Goal: Transaction & Acquisition: Download file/media

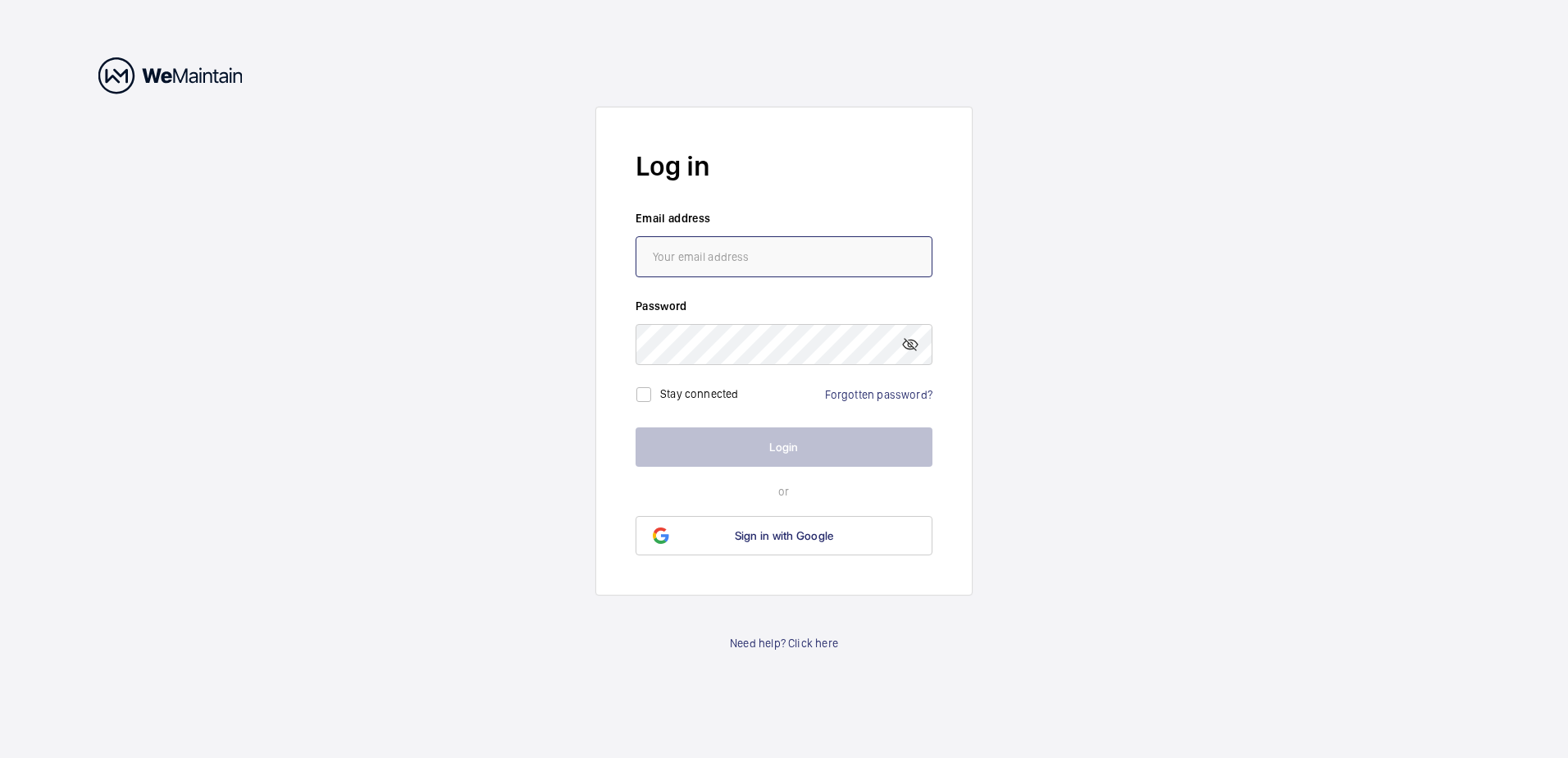
type input "[PERSON_NAME][EMAIL_ADDRESS][DOMAIN_NAME]"
click at [669, 380] on div "Stay connected" at bounding box center [689, 395] width 107 height 33
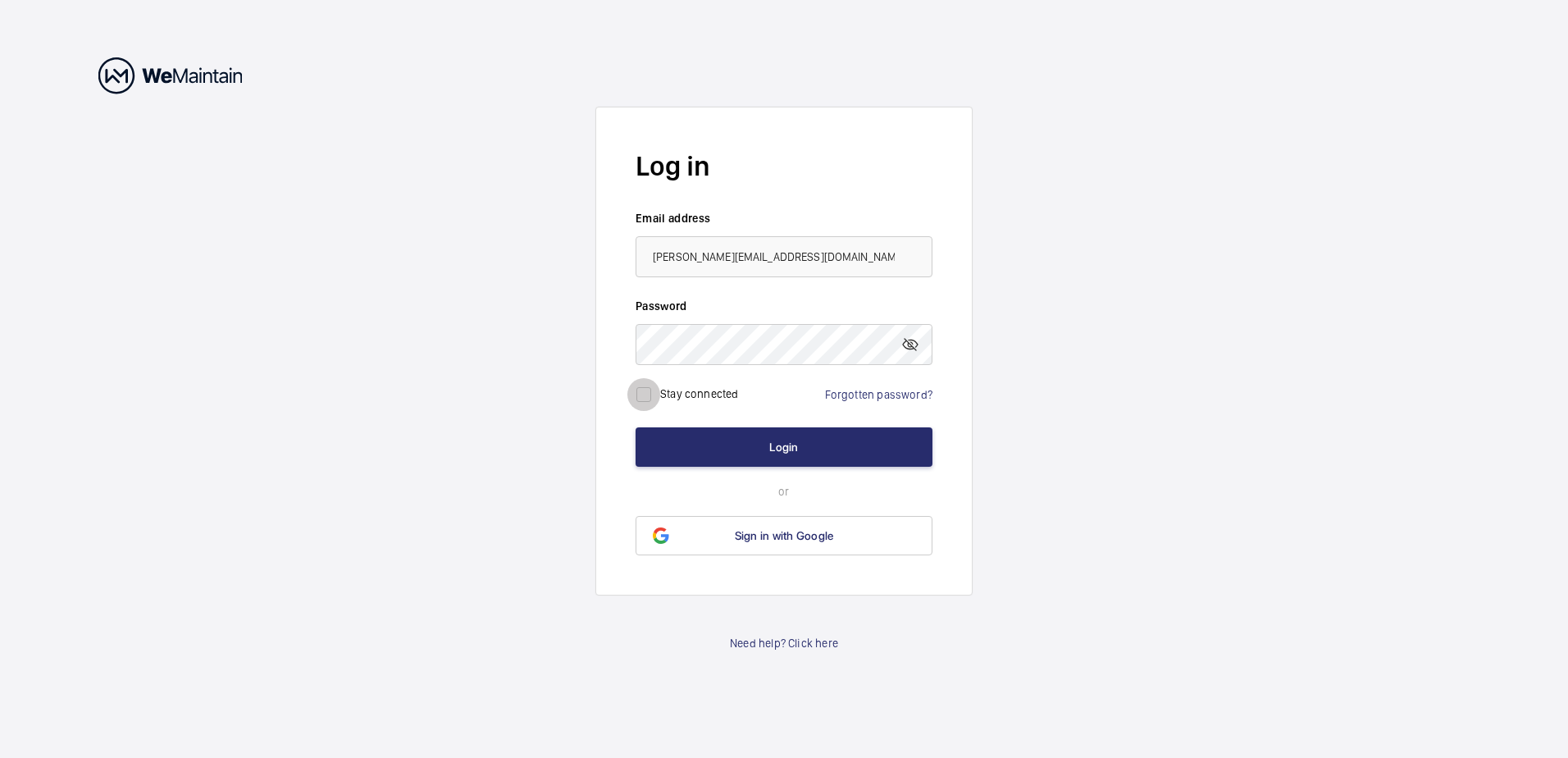
click at [632, 397] on input "checkbox" at bounding box center [644, 395] width 33 height 33
checkbox input "true"
click at [754, 449] on button "Login" at bounding box center [784, 447] width 297 height 40
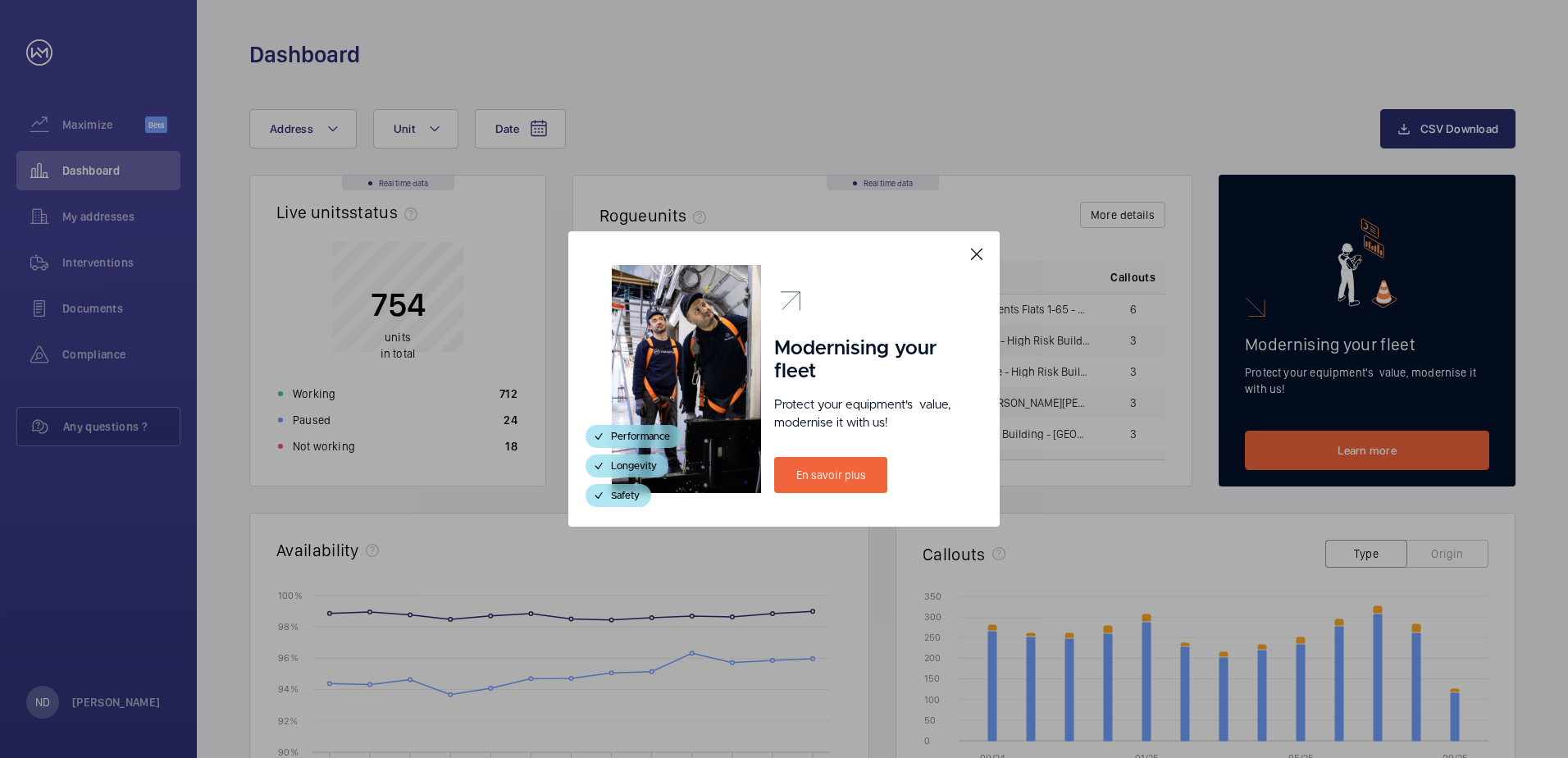
click at [980, 249] on mat-icon at bounding box center [976, 255] width 19 height 19
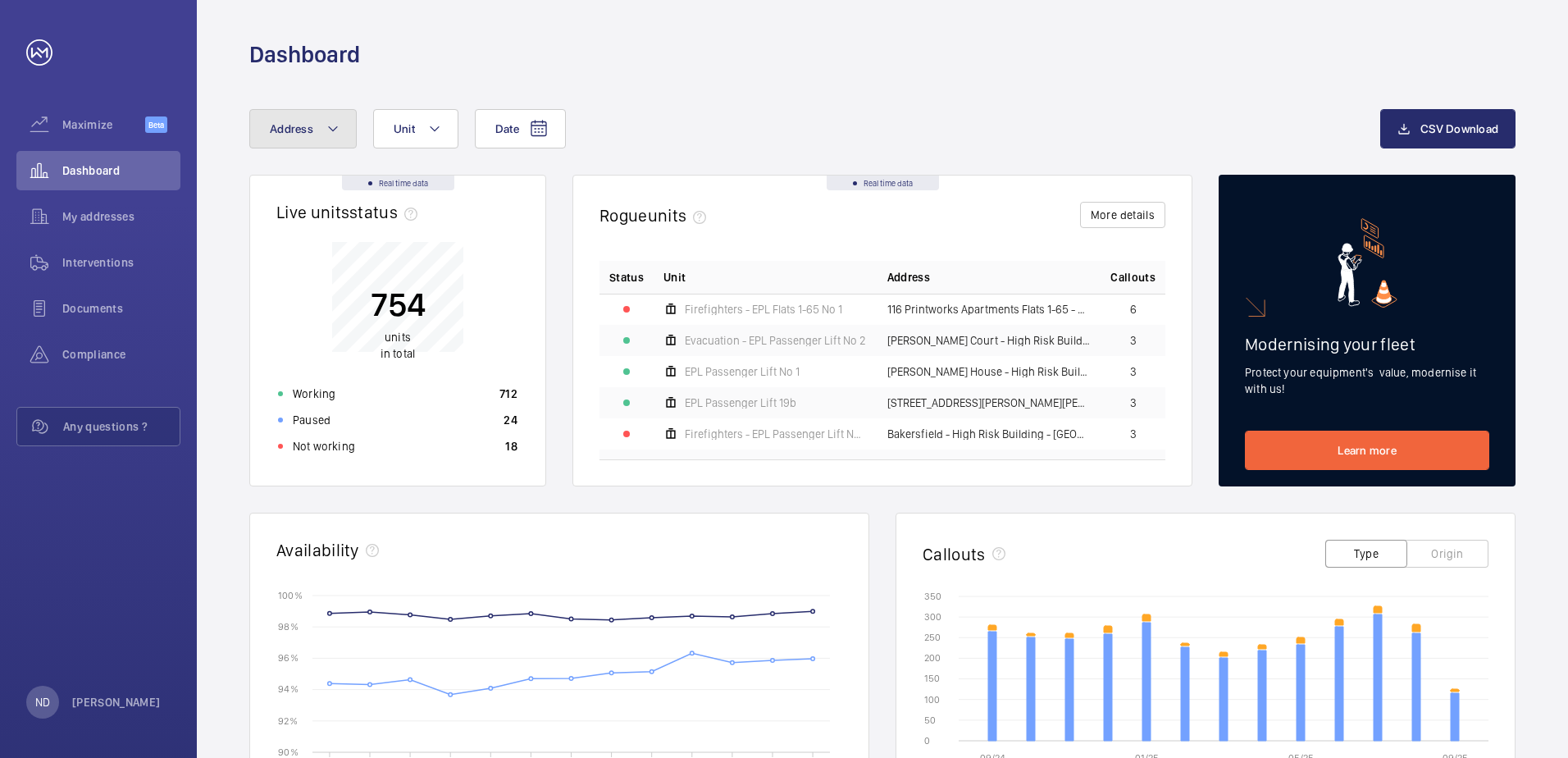
click at [304, 123] on span "Address" at bounding box center [291, 129] width 44 height 14
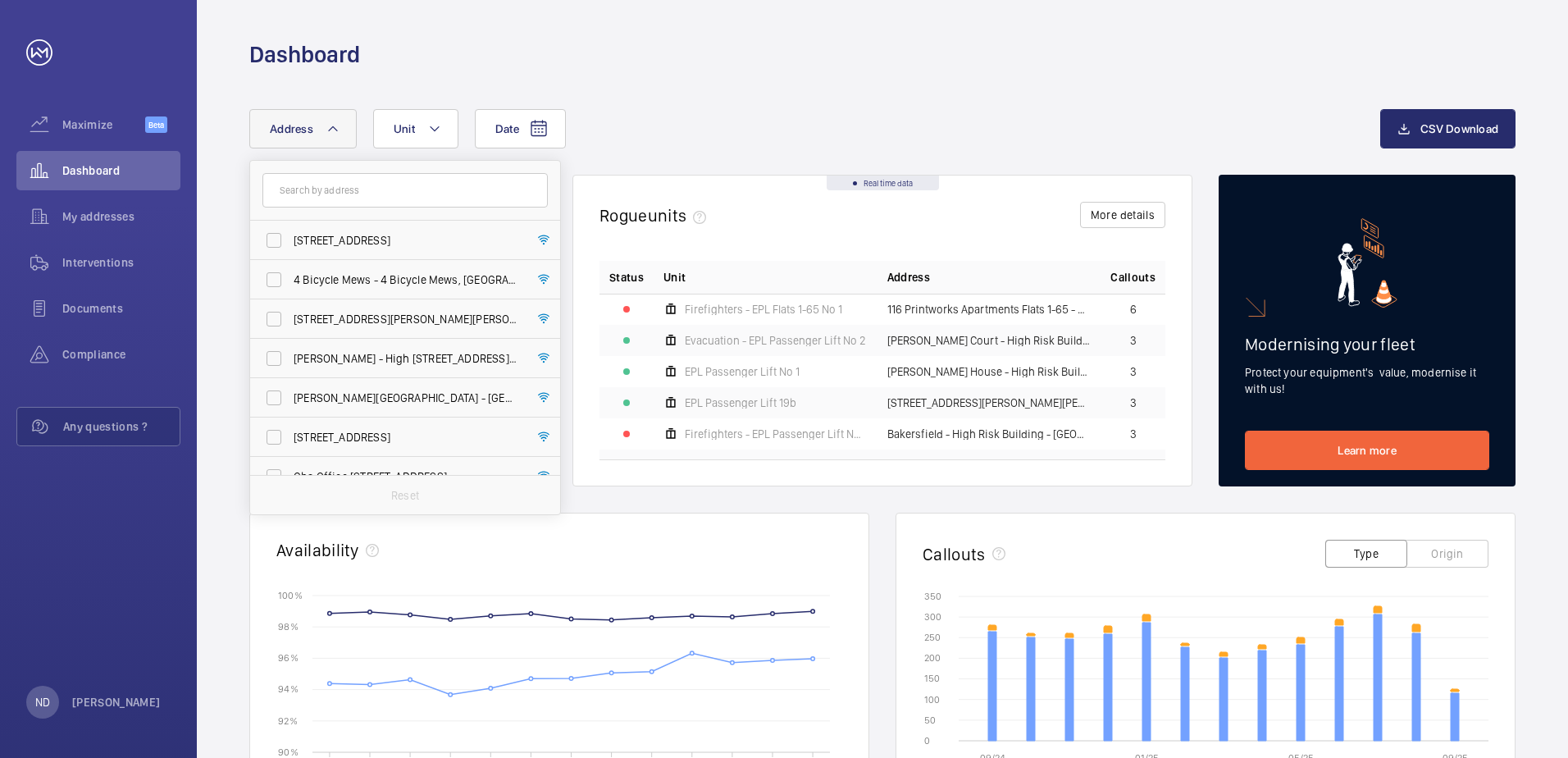
click at [381, 190] on input "text" at bounding box center [405, 190] width 286 height 34
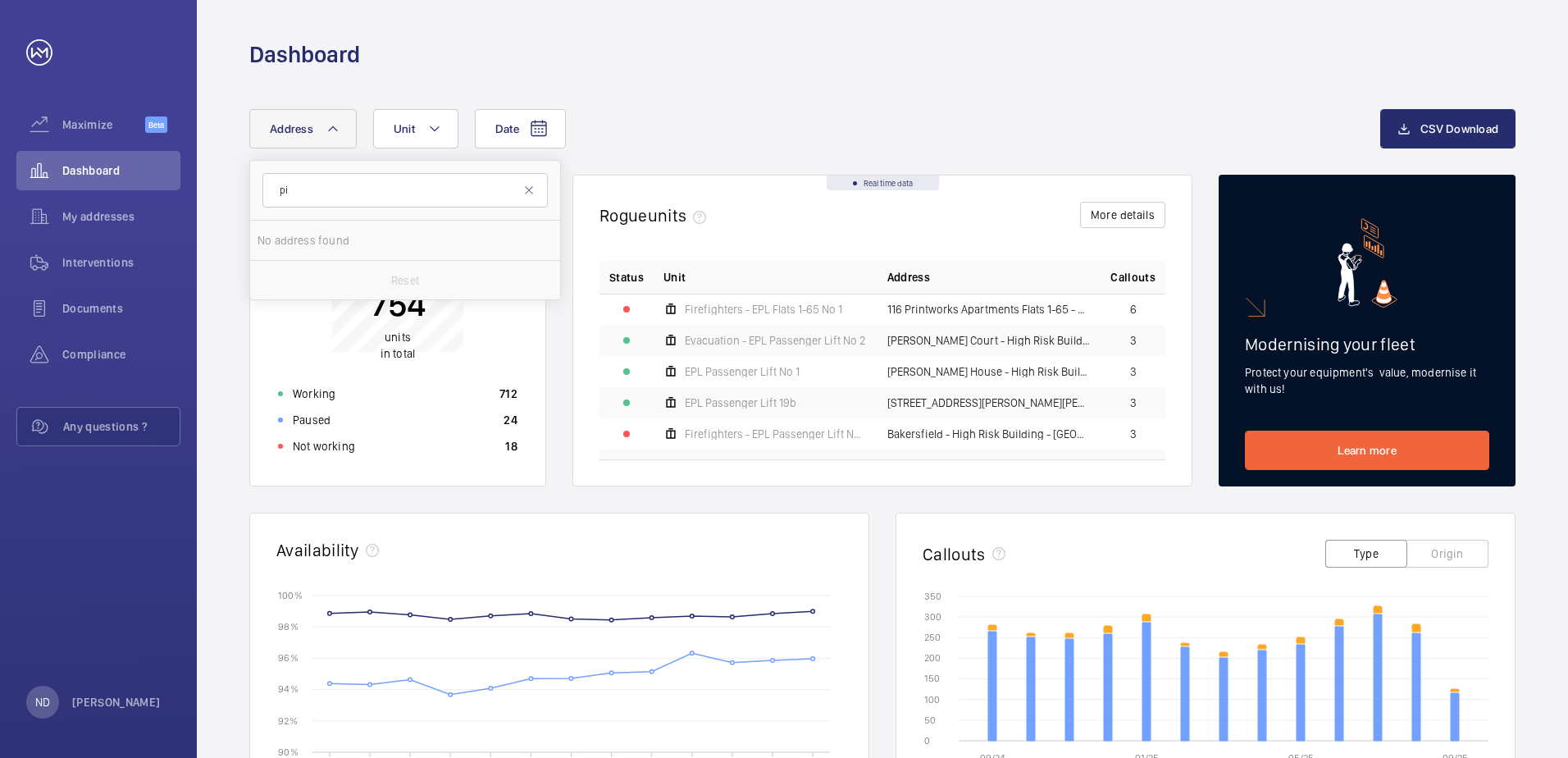
type input "p"
type input "wool"
click at [278, 239] on input "Wool wich Reach - Wool wich Reach, [GEOGRAPHIC_DATA] 2ZE" at bounding box center [274, 240] width 33 height 33
checkbox input "true"
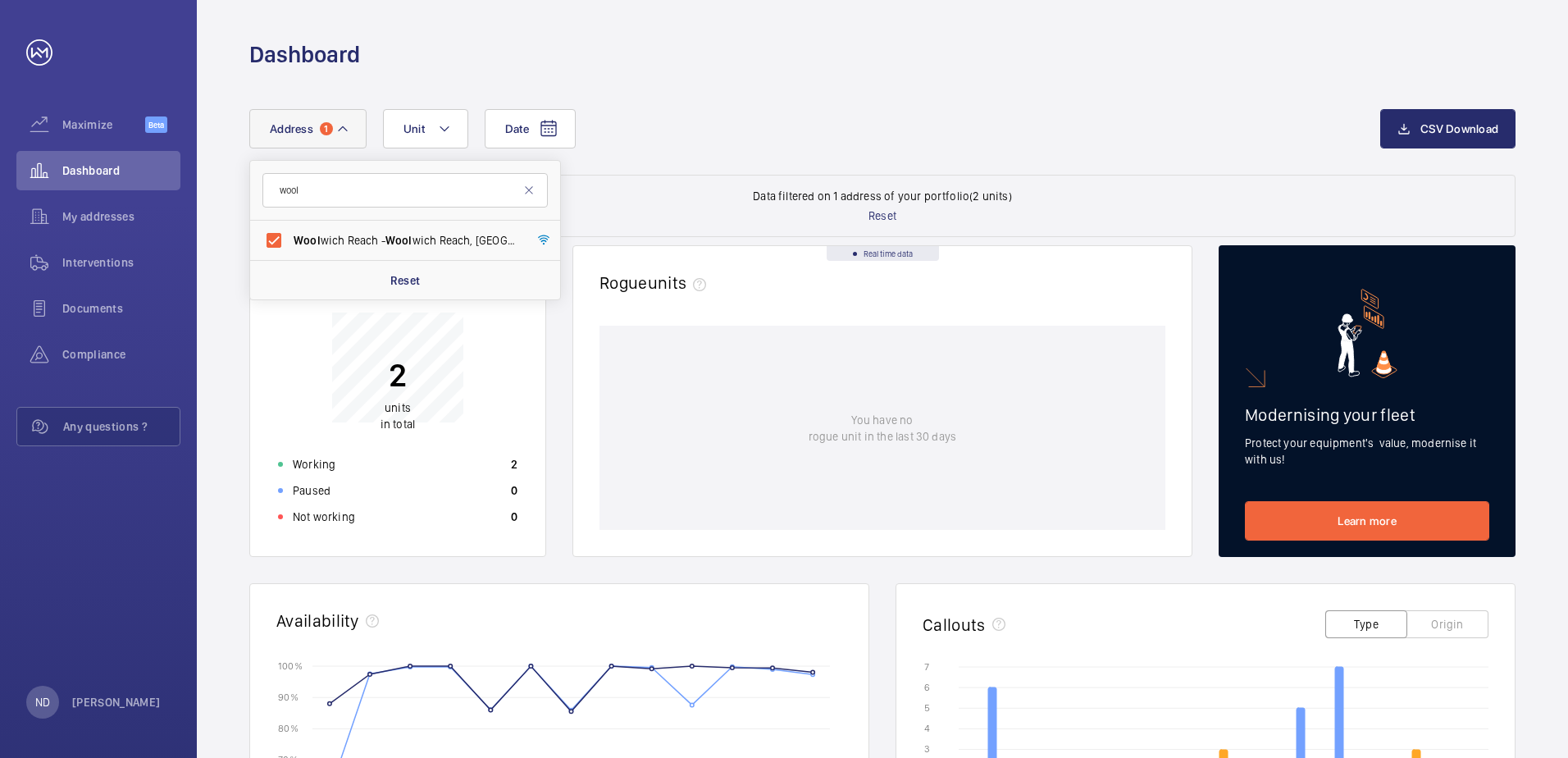
click at [204, 402] on div "Date Address 1 wool Wool wich Reach - [GEOGRAPHIC_DATA] 2ZE Reset Unit CSV Down…" at bounding box center [882, 671] width 1371 height 1202
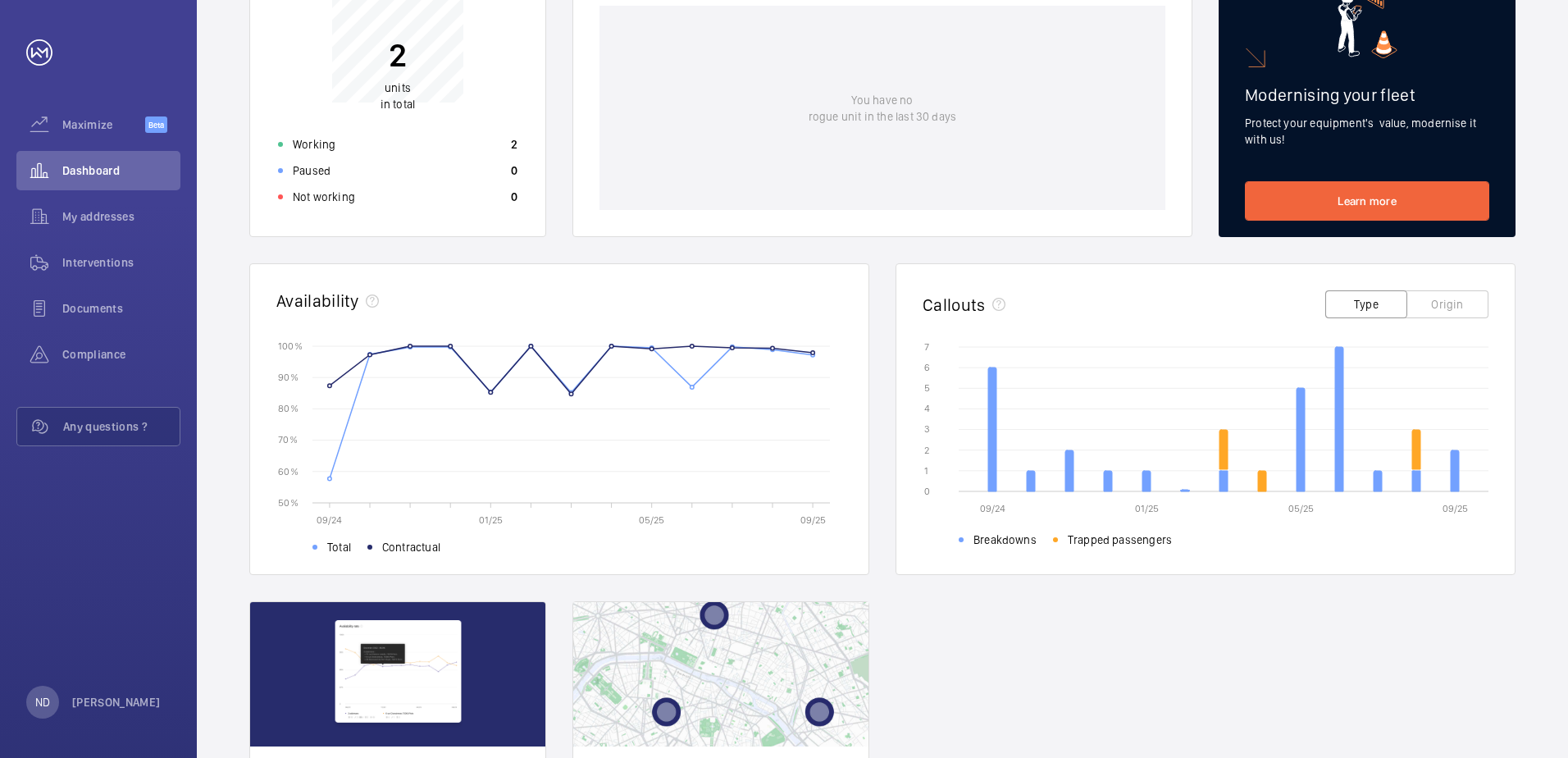
scroll to position [319, 0]
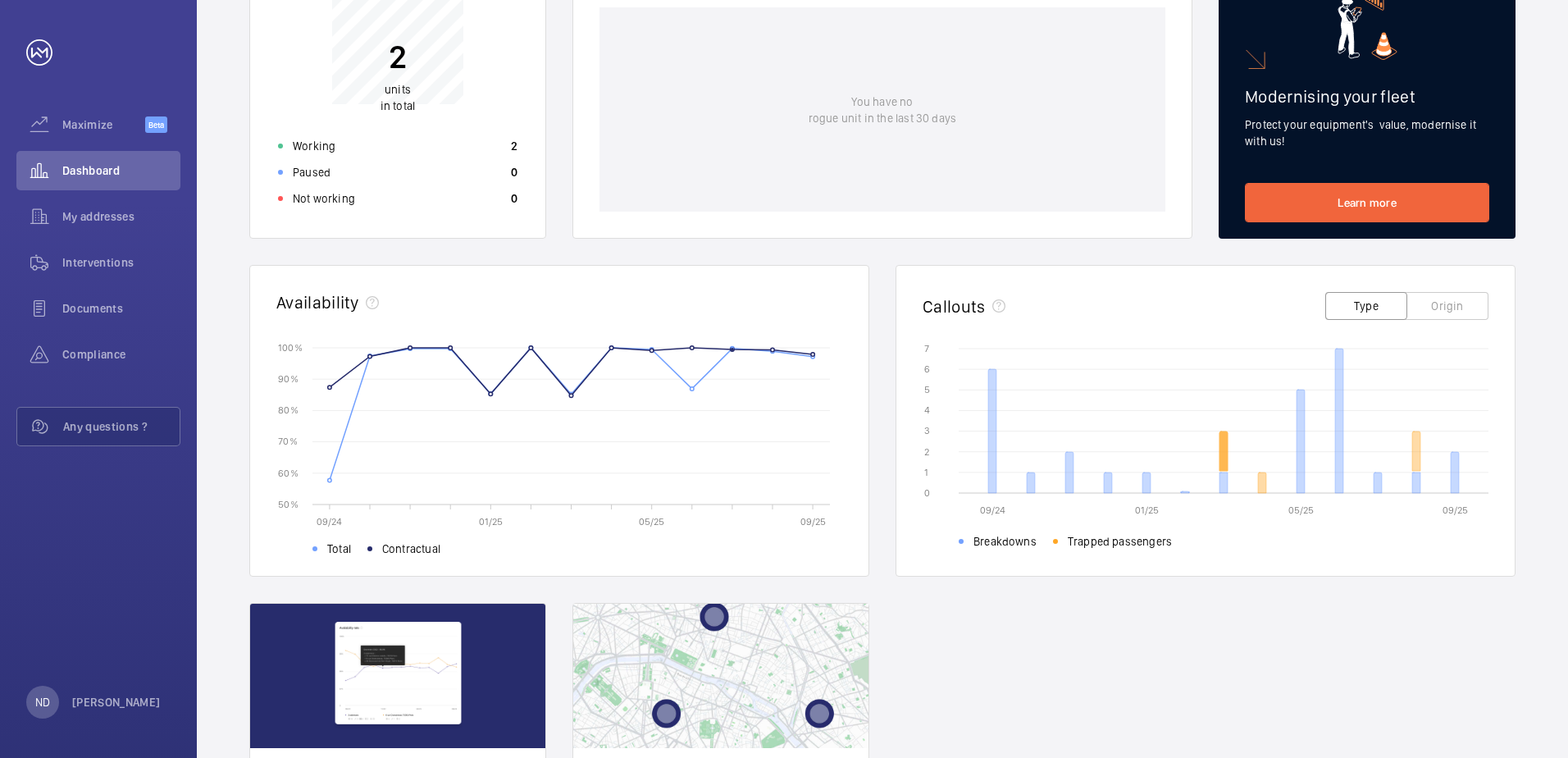
click at [1221, 450] on icon at bounding box center [1223, 451] width 8 height 40
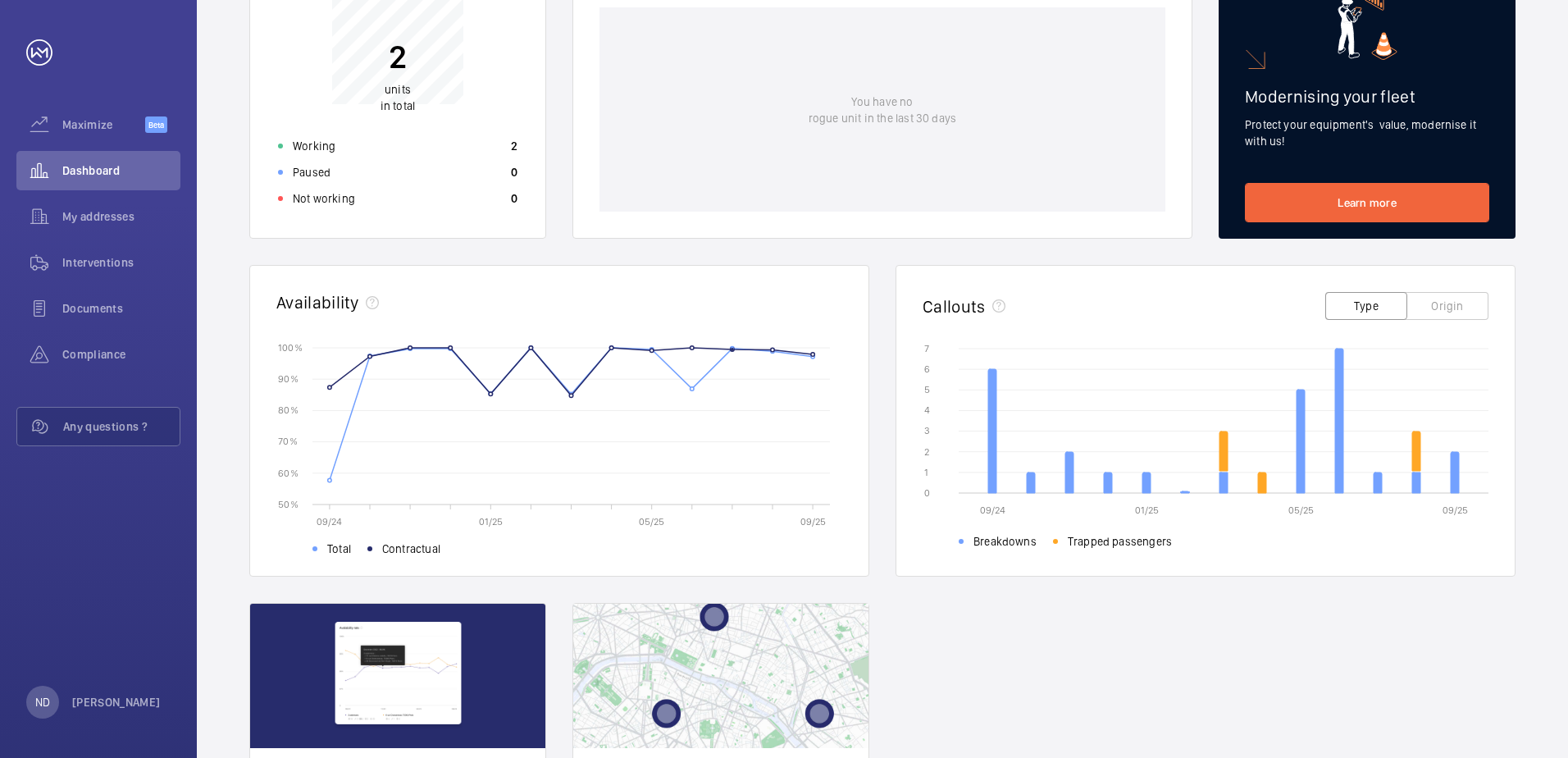
click at [1454, 308] on button "Origin" at bounding box center [1448, 306] width 82 height 28
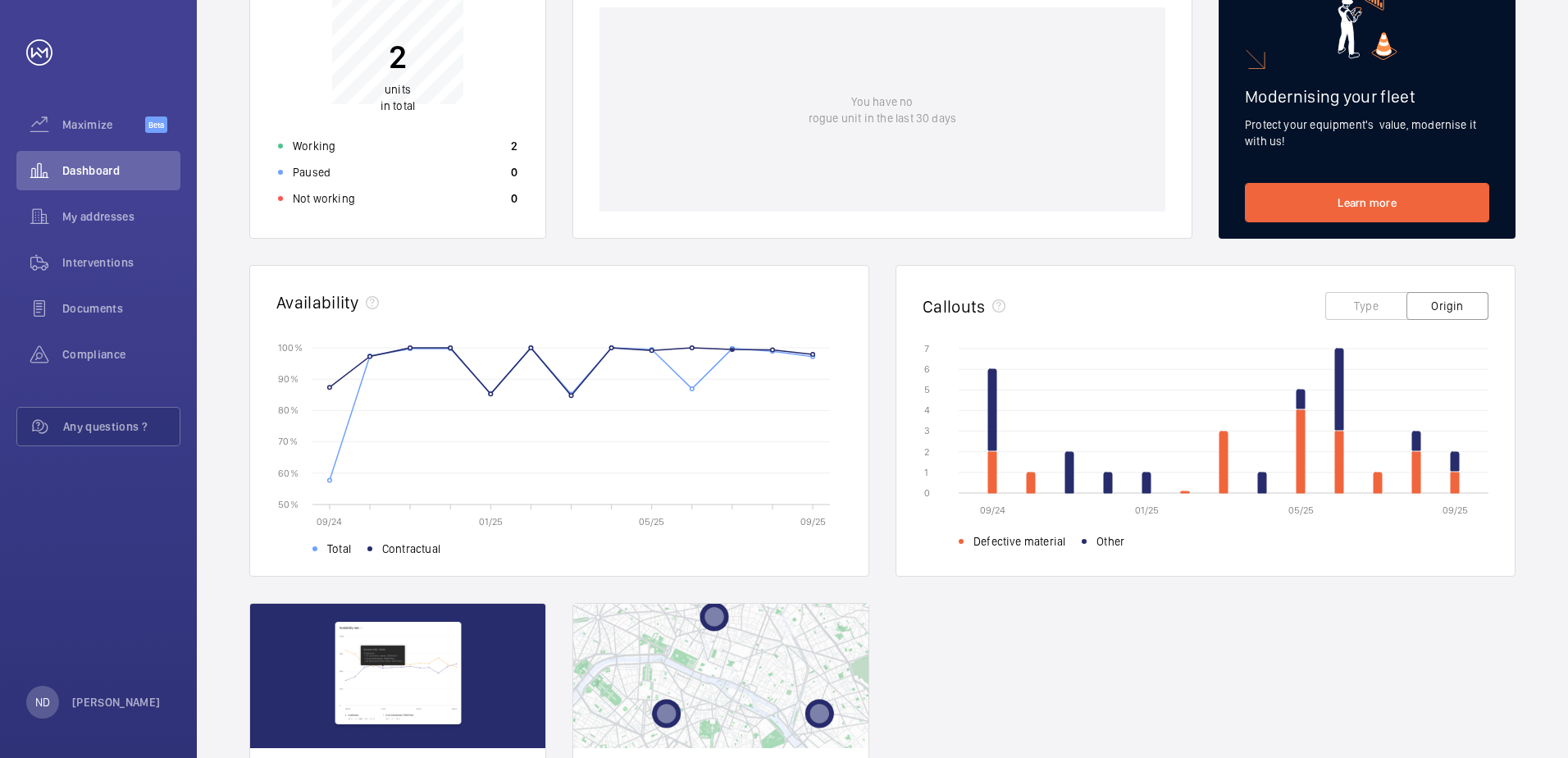
click at [1355, 304] on button "Type" at bounding box center [1366, 306] width 82 height 28
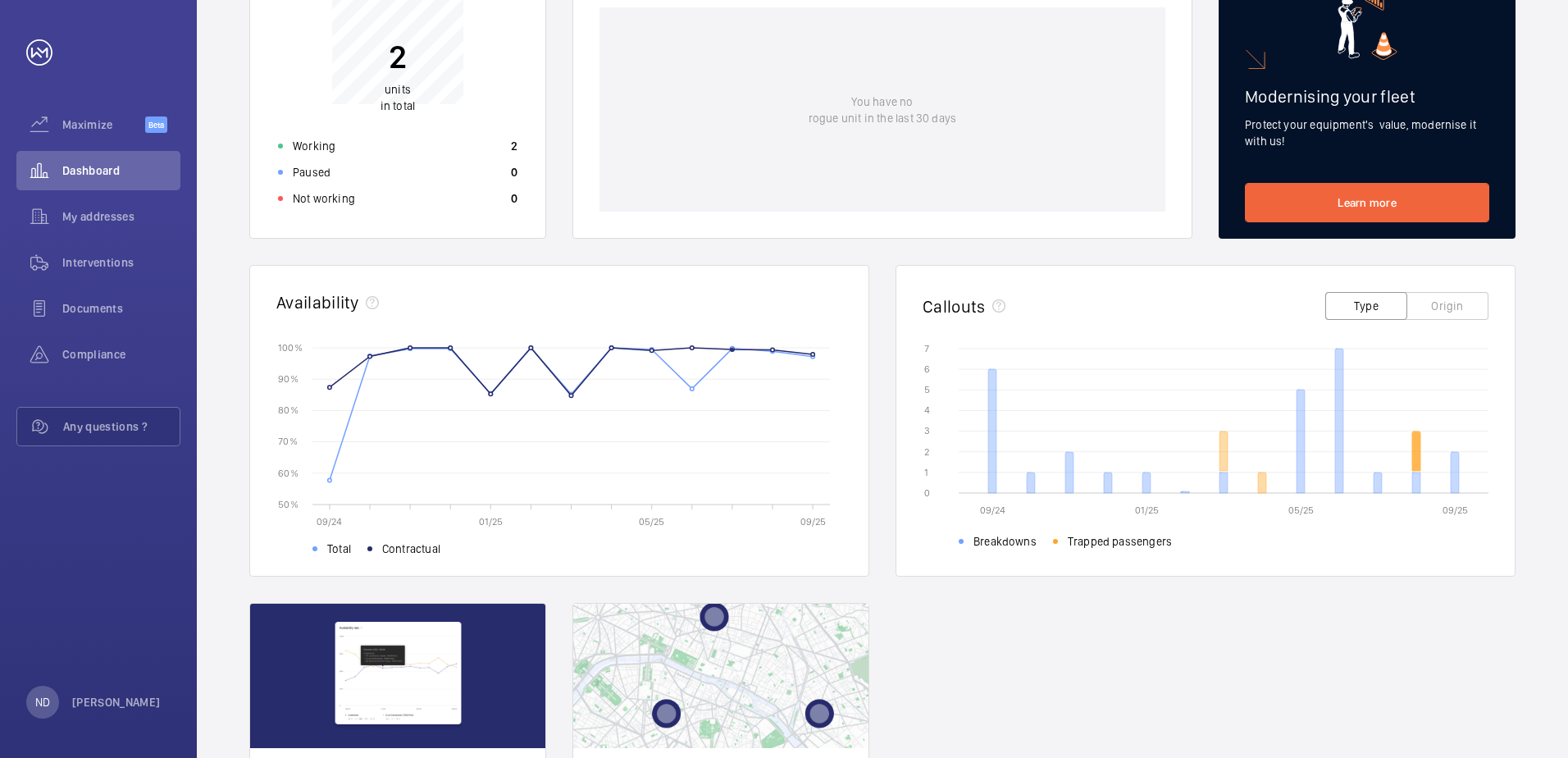
click at [1417, 460] on icon at bounding box center [1416, 451] width 8 height 40
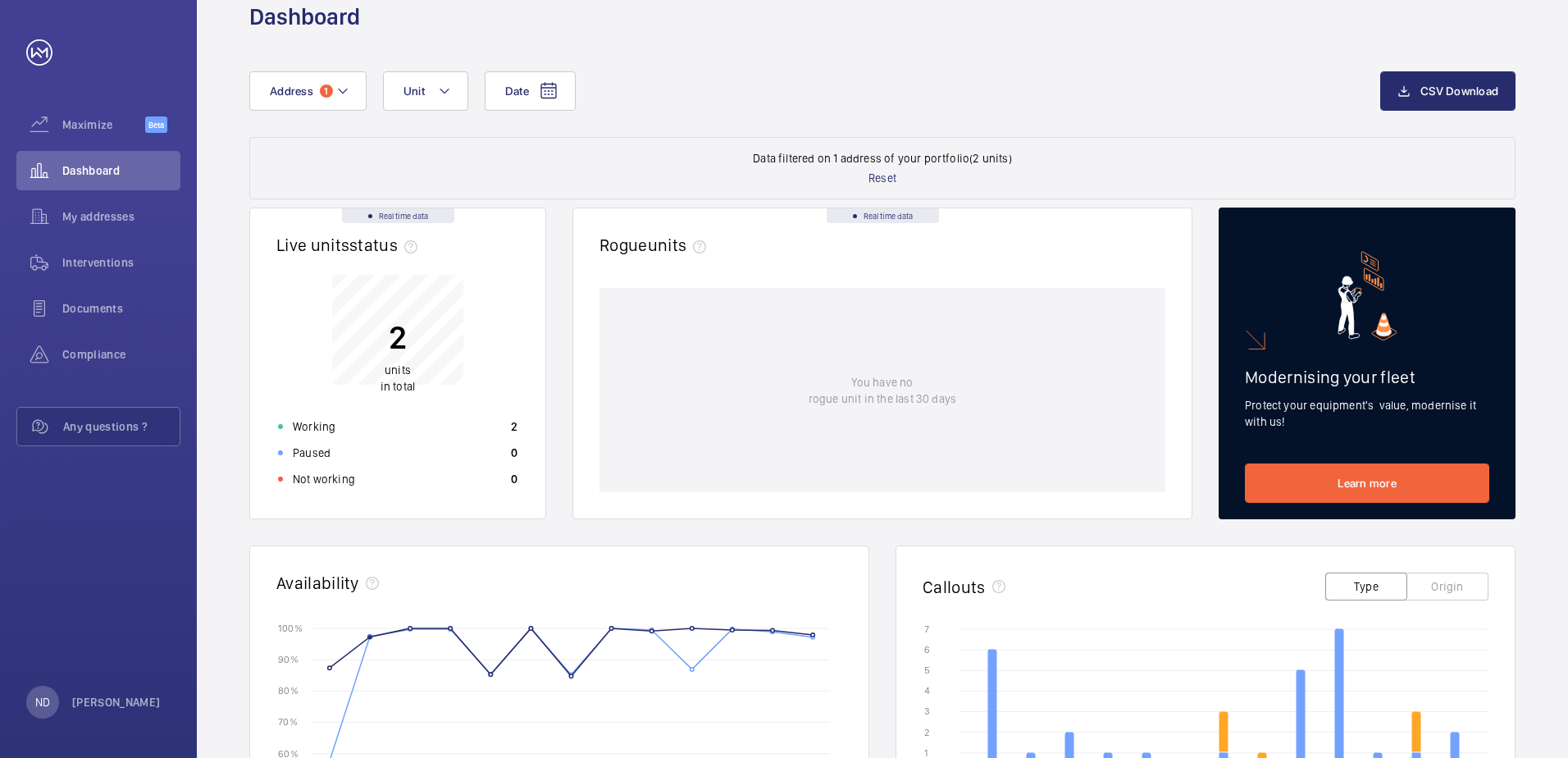
scroll to position [0, 0]
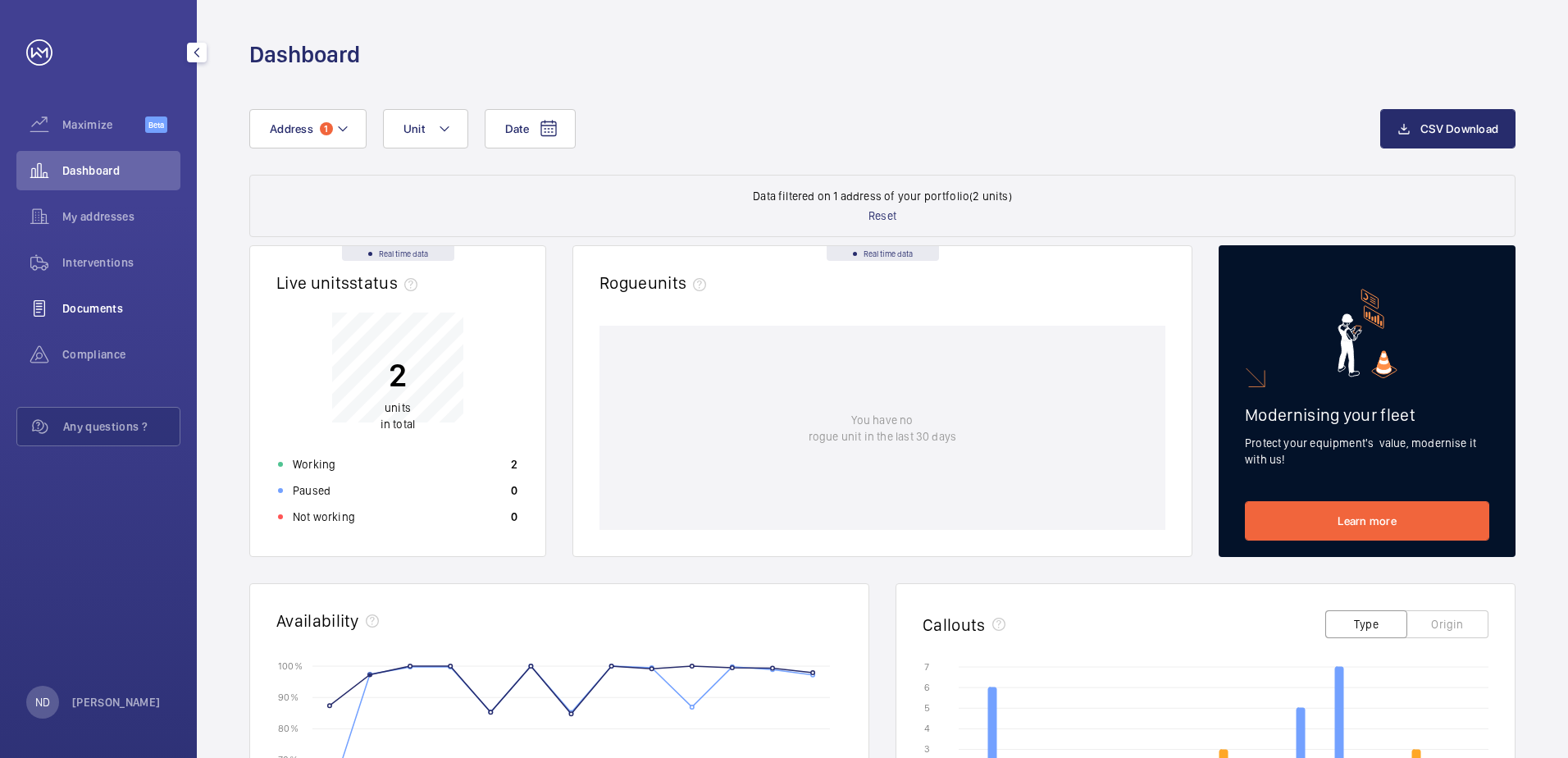
click at [102, 308] on span "Documents" at bounding box center [121, 308] width 119 height 17
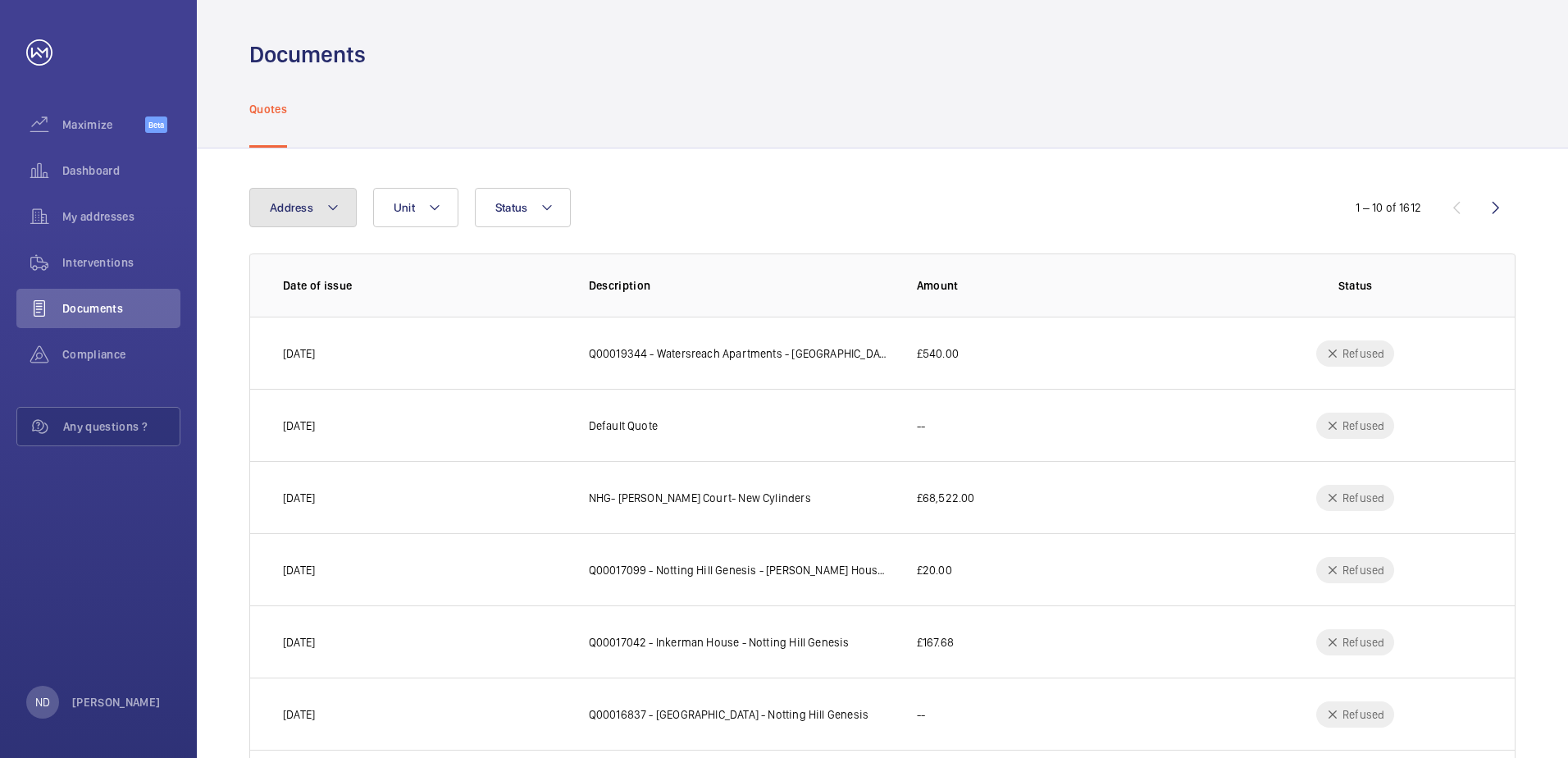
click at [339, 210] on button "Address" at bounding box center [303, 207] width 108 height 40
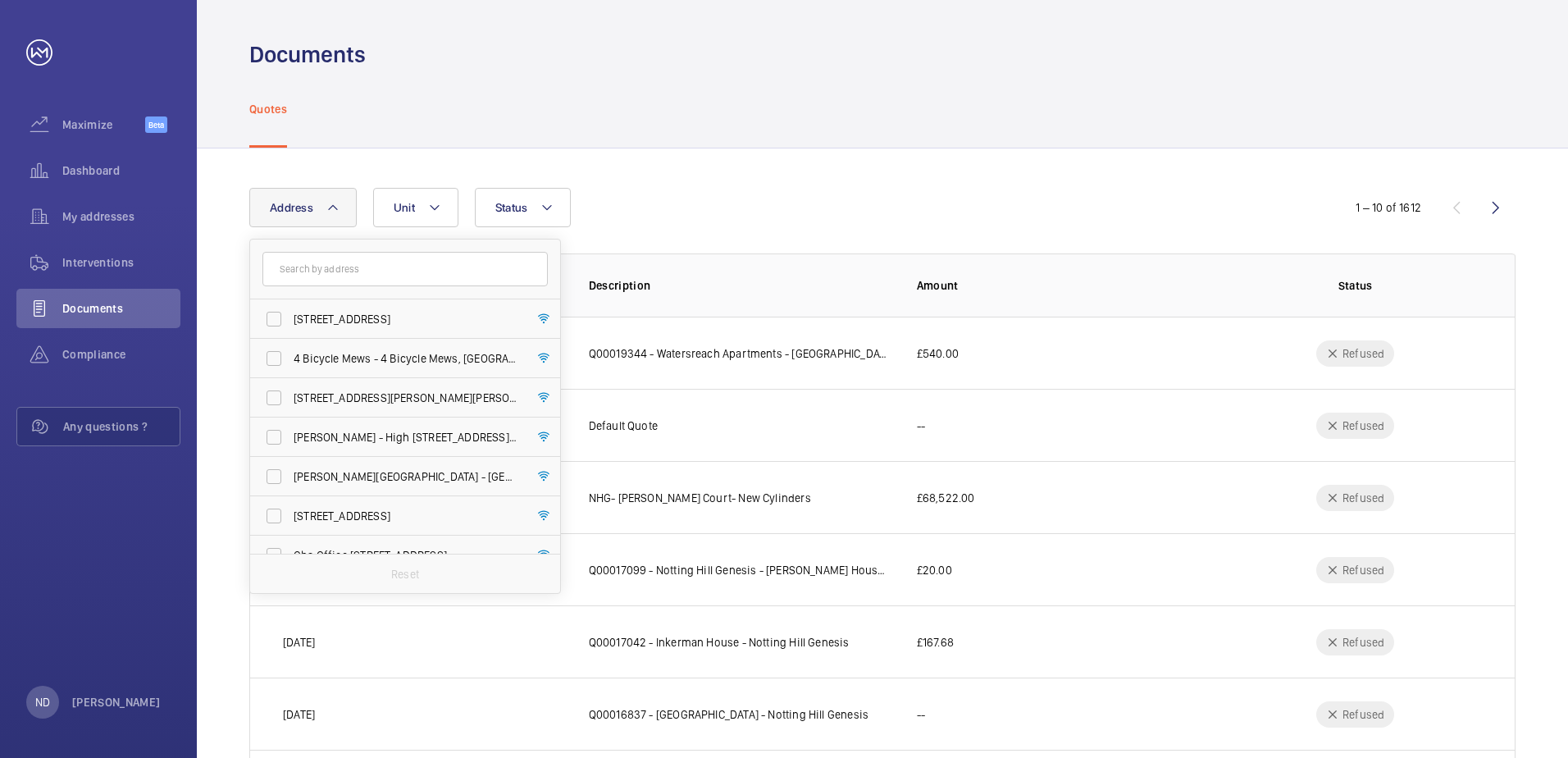
click at [334, 266] on input "text" at bounding box center [405, 268] width 286 height 34
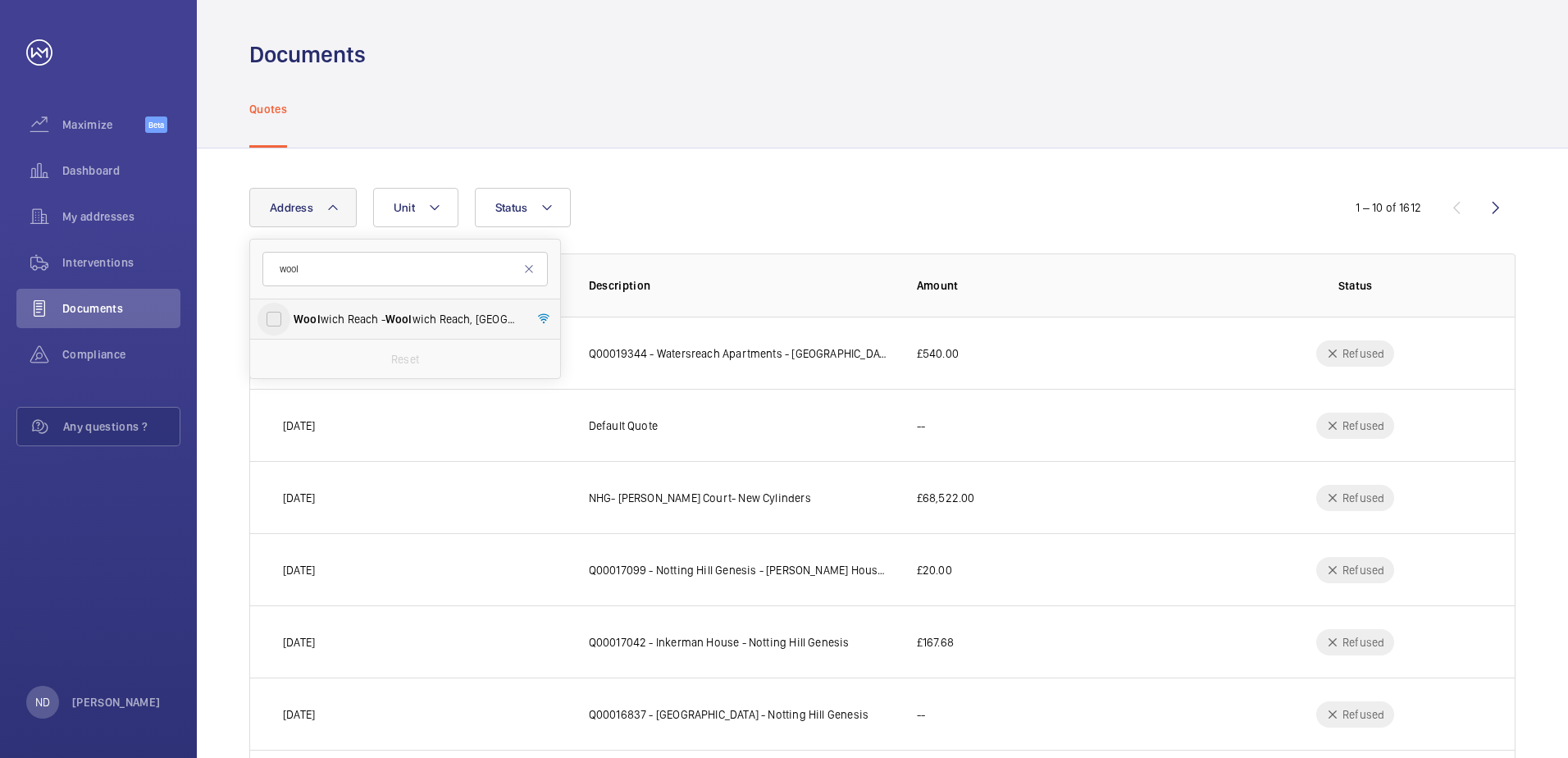
type input "wool"
click at [271, 319] on input "Wool wich Reach - Wool wich Reach, [GEOGRAPHIC_DATA] 2ZE" at bounding box center [274, 319] width 33 height 33
checkbox input "true"
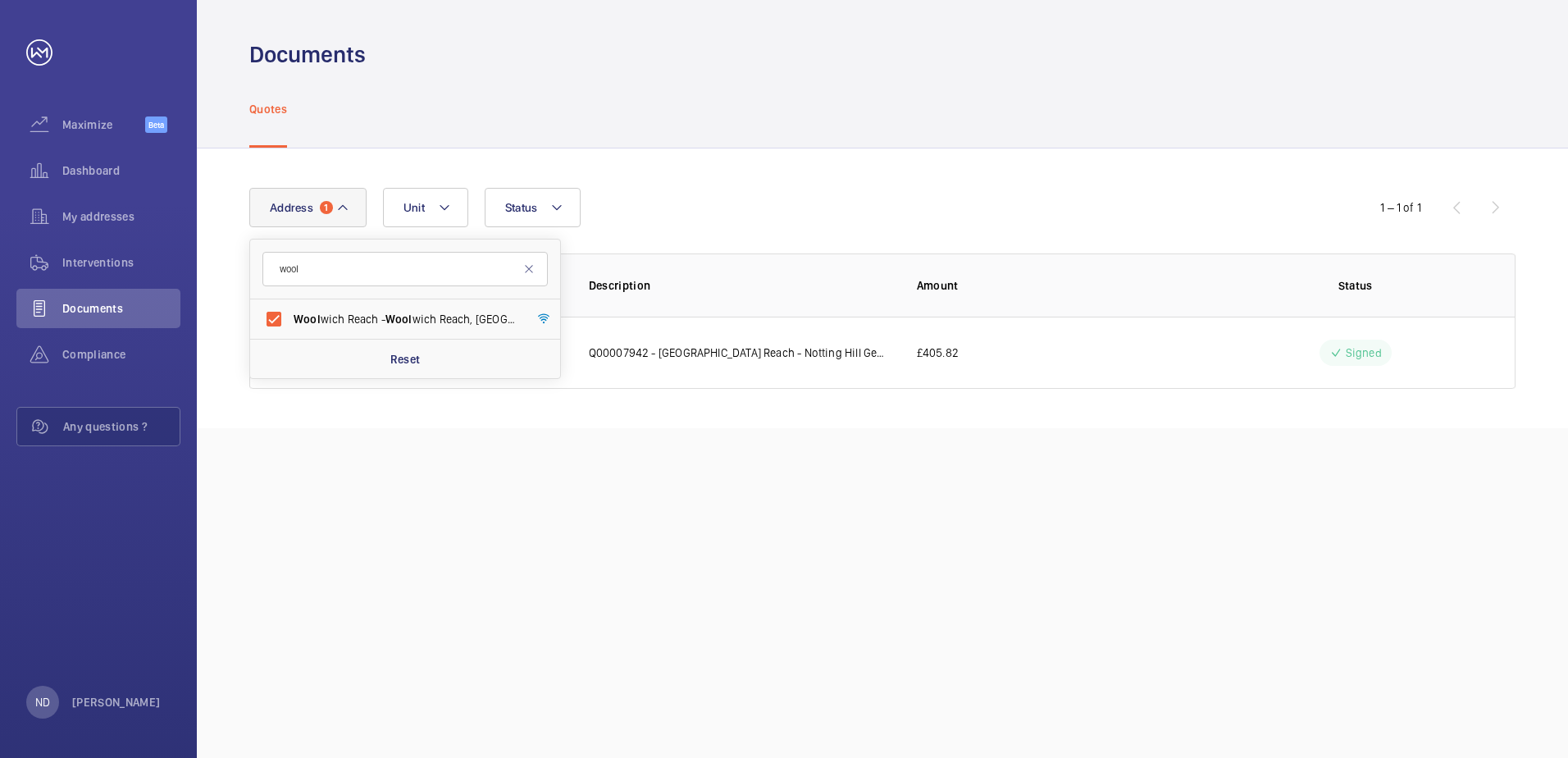
click at [244, 258] on div "Address 1 wool Wool wich Reach - [GEOGRAPHIC_DATA] 2ZE Reset Unit Status 1 – 1 …" at bounding box center [882, 289] width 1371 height 280
click at [476, 357] on td "[DATE]" at bounding box center [406, 353] width 313 height 72
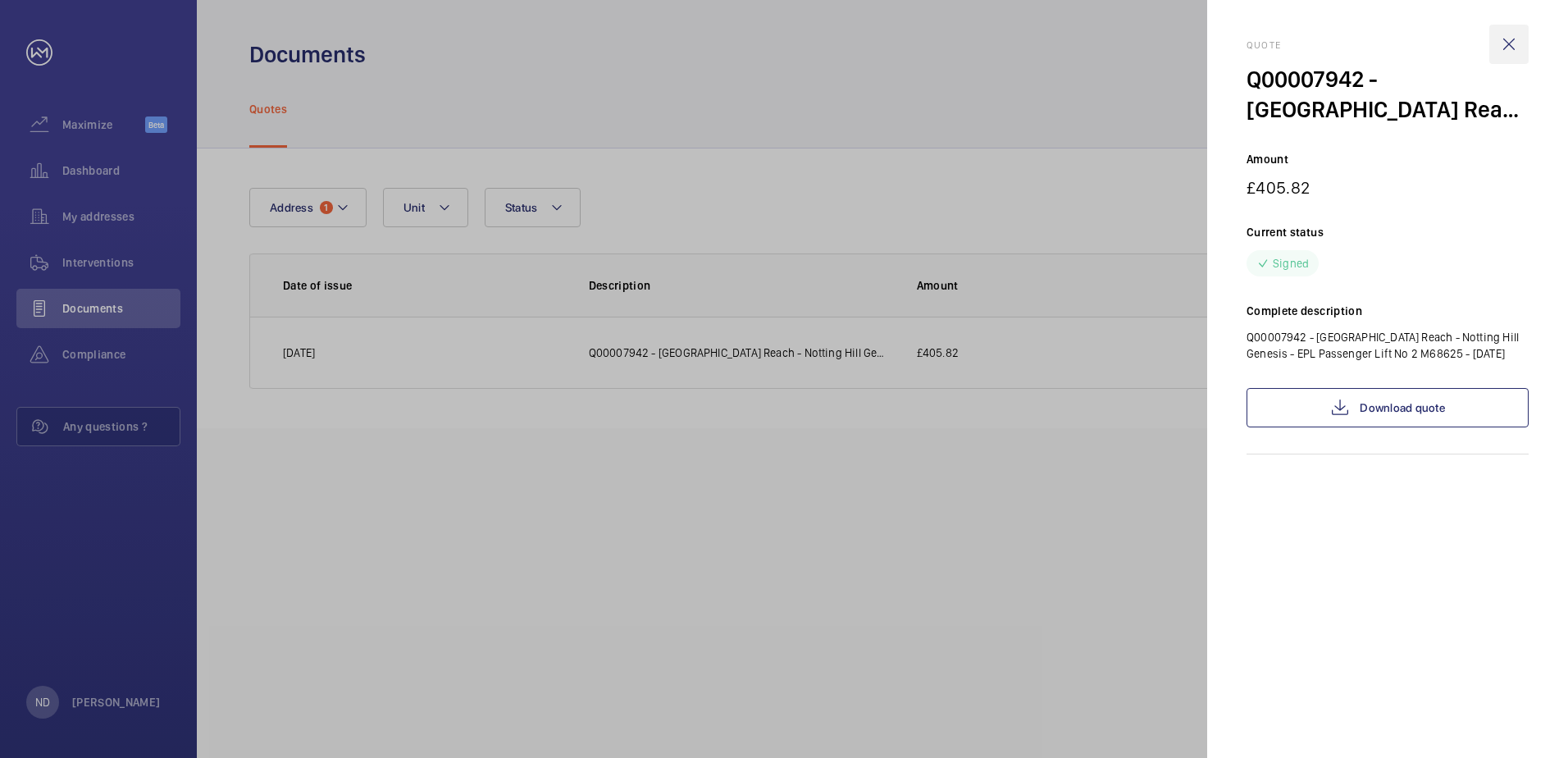
click at [1506, 41] on wm-front-icon-button at bounding box center [1509, 44] width 40 height 40
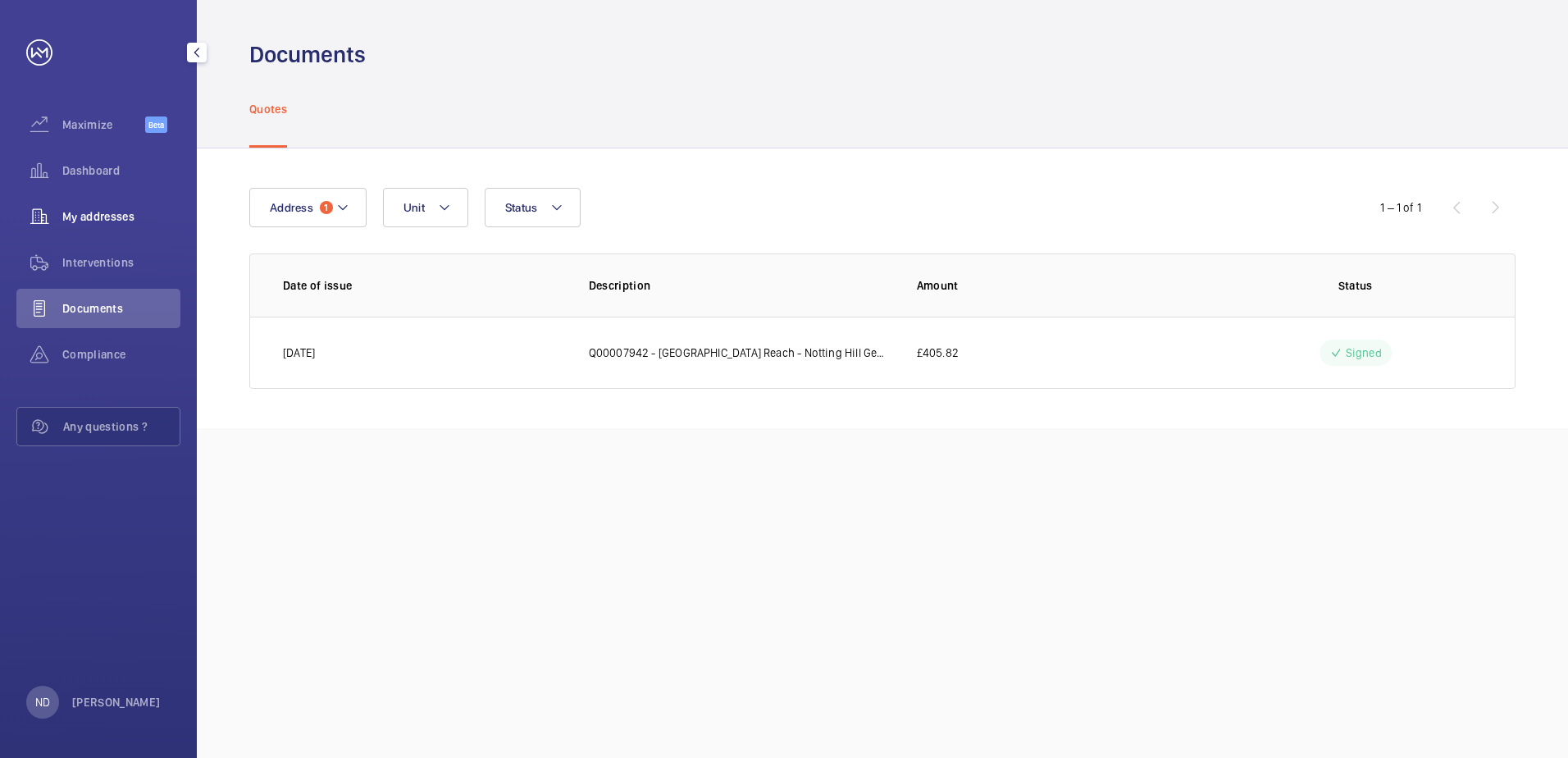
click at [102, 224] on div "My addresses" at bounding box center [98, 217] width 164 height 40
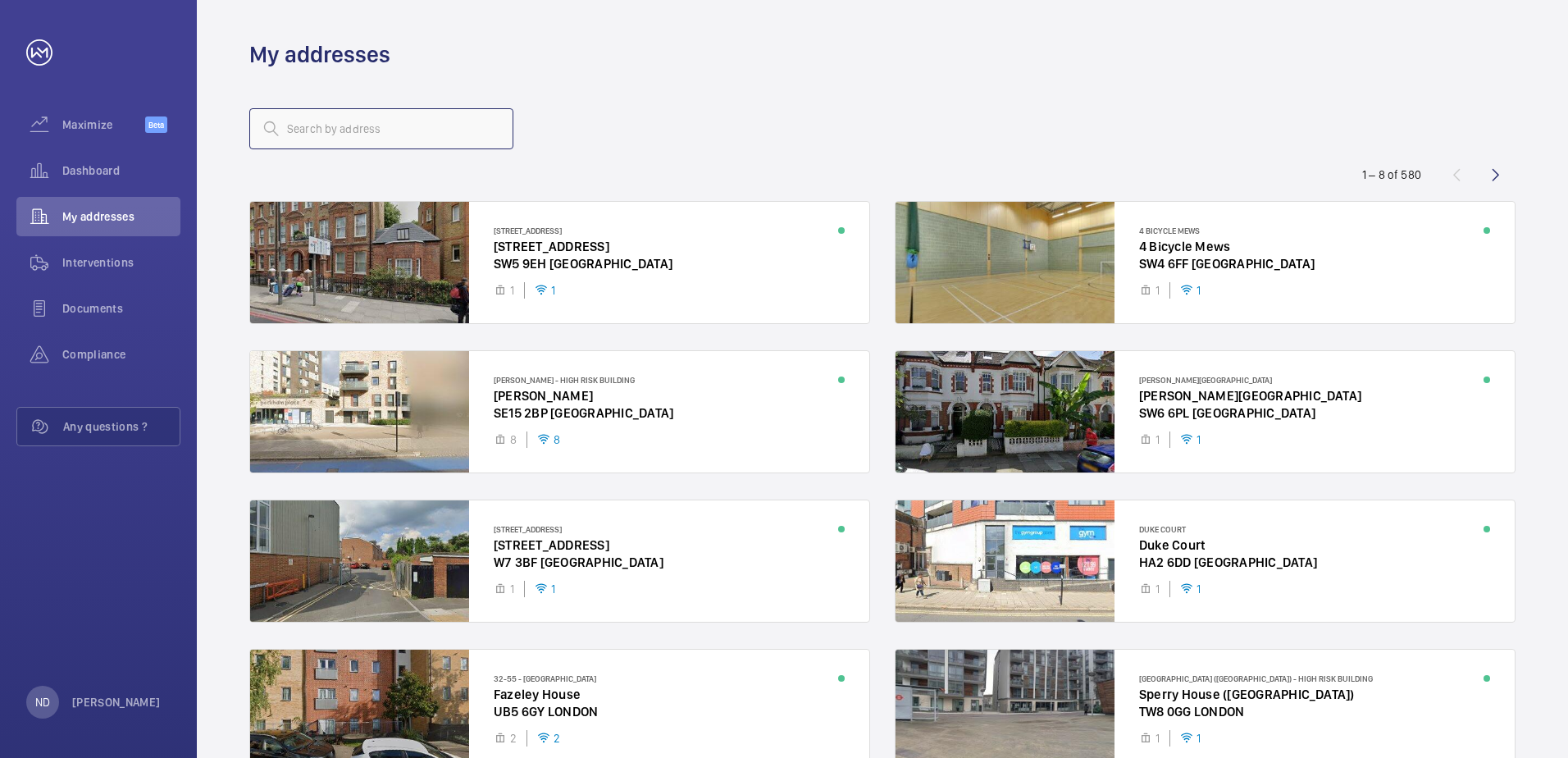
click at [428, 123] on input "text" at bounding box center [382, 128] width 264 height 41
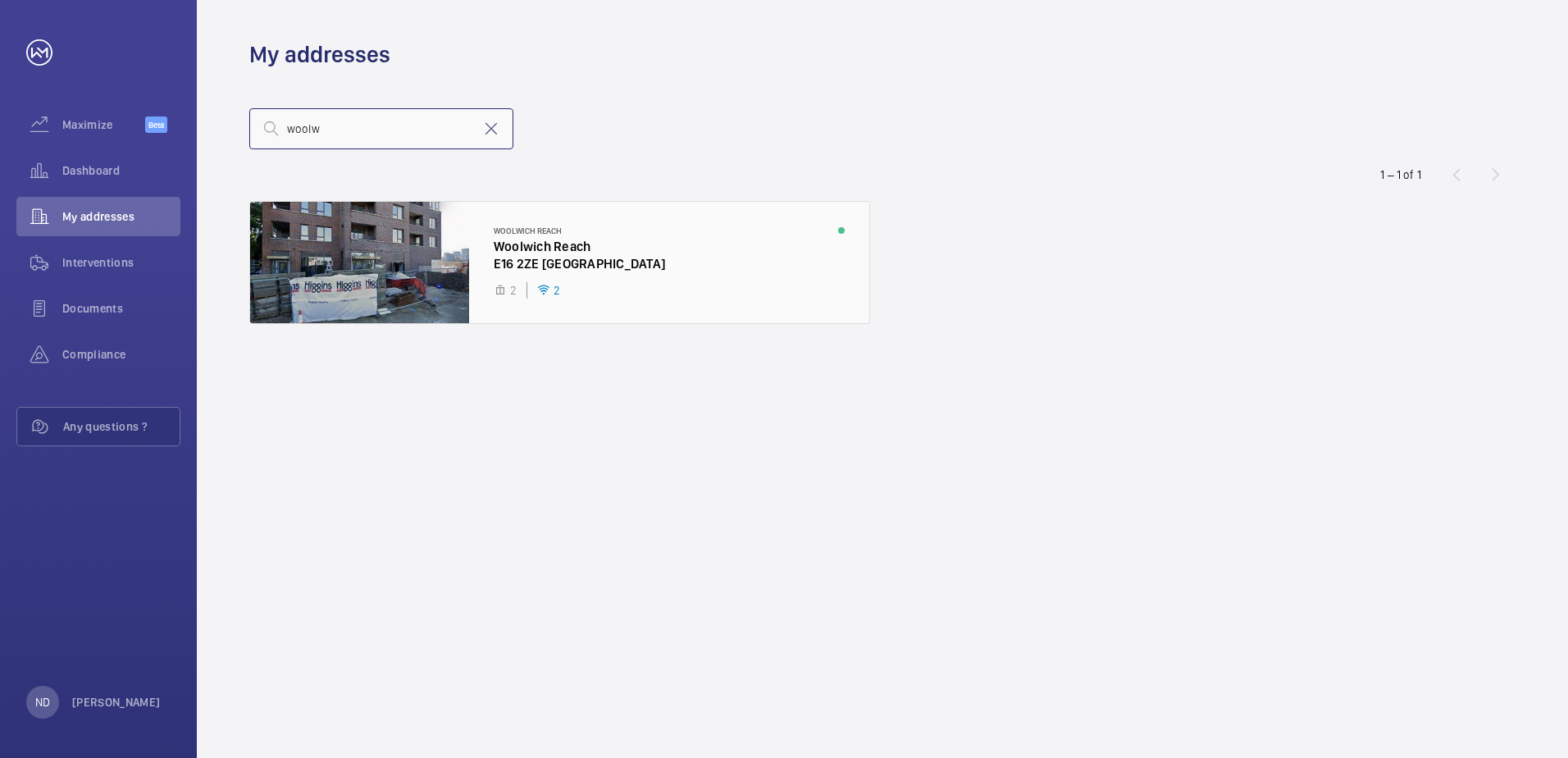
type input "woolw"
click at [369, 252] on div at bounding box center [559, 262] width 619 height 121
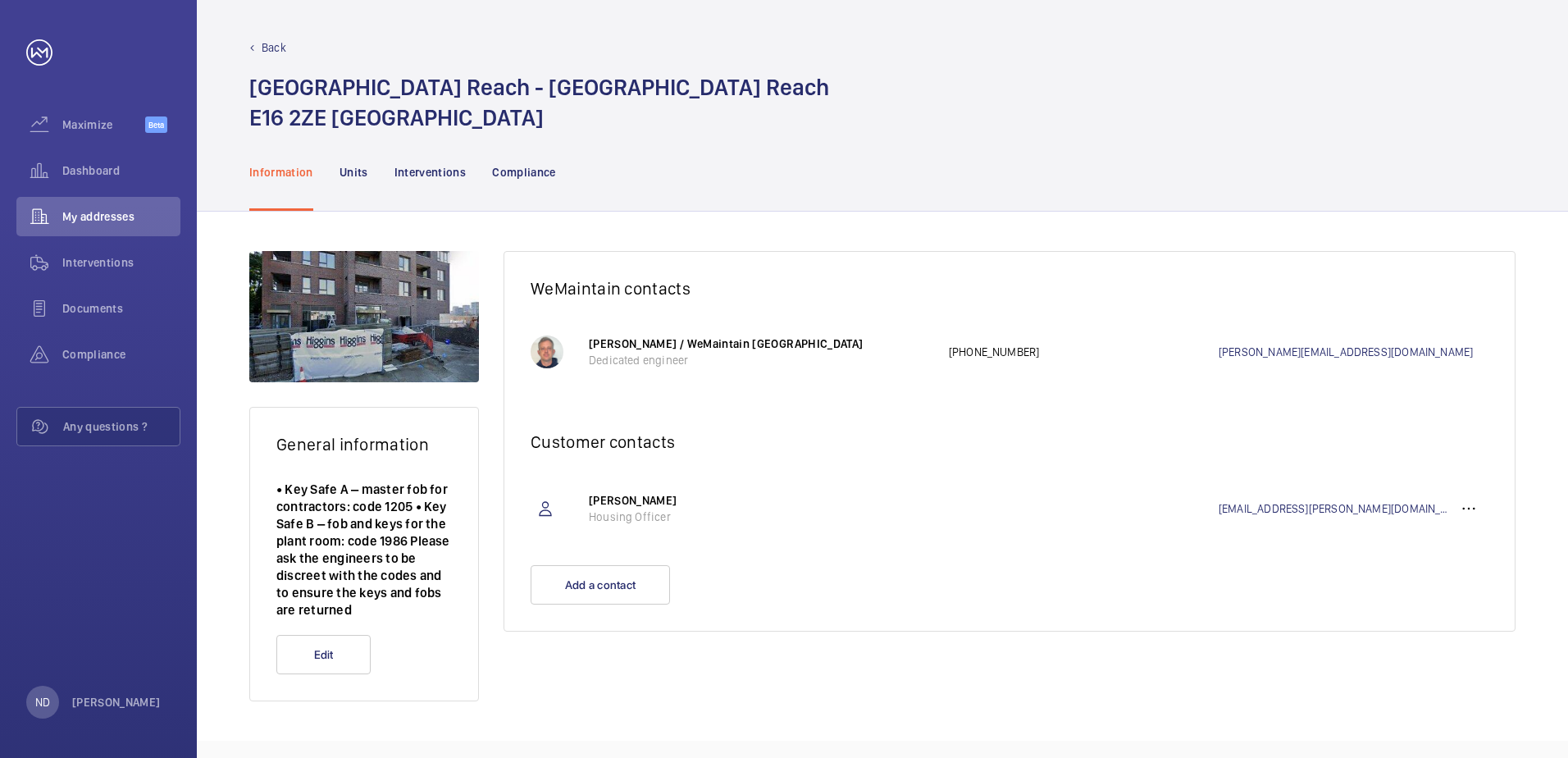
click at [301, 509] on p "• Key Safe A – master fob for contractors: code 1205 • Key Safe B – fob and key…" at bounding box center [363, 550] width 176 height 138
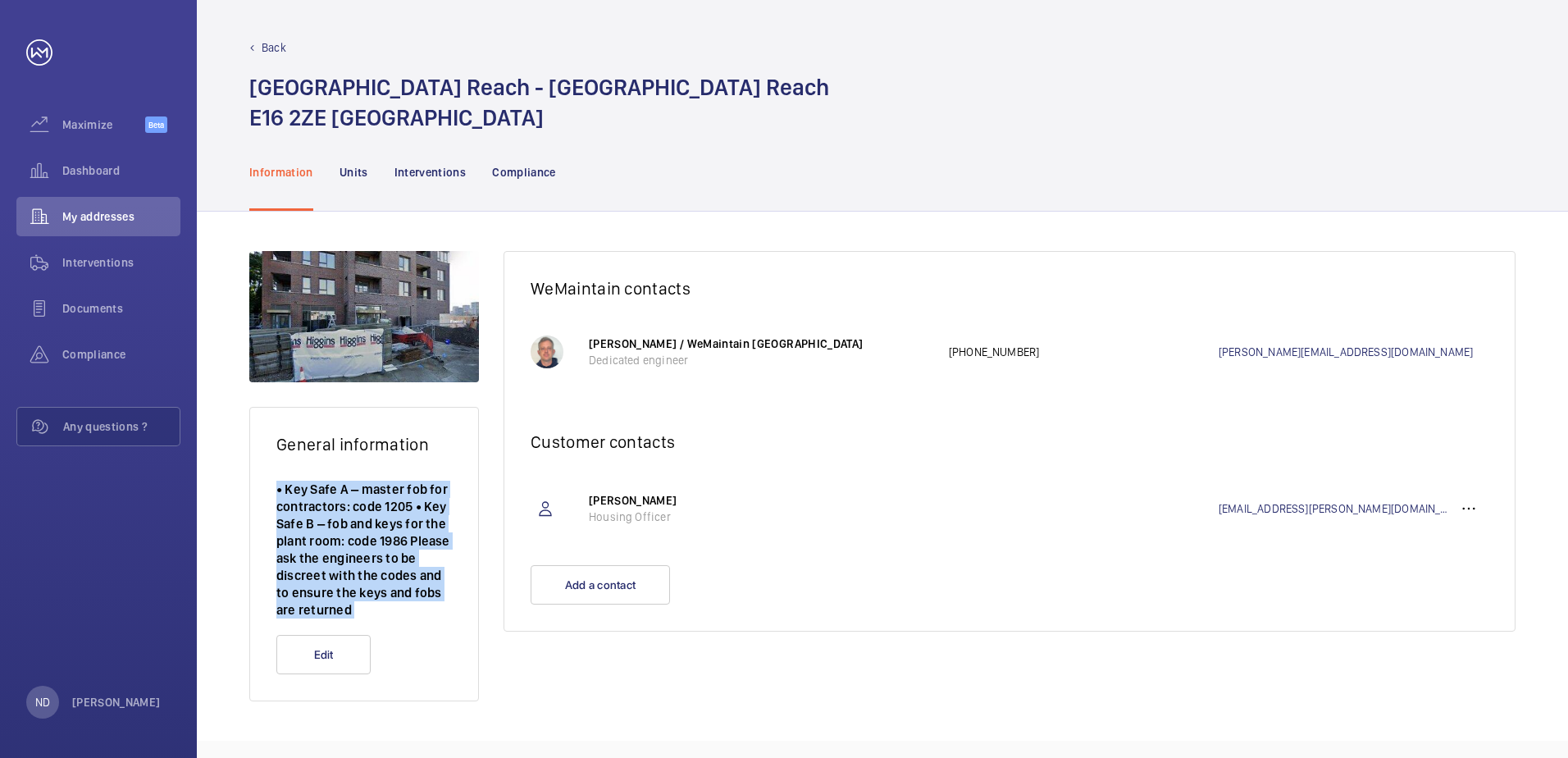
click at [301, 509] on p "• Key Safe A – master fob for contractors: code 1205 • Key Safe B – fob and key…" at bounding box center [363, 550] width 176 height 138
drag, startPoint x: 301, startPoint y: 509, endPoint x: 336, endPoint y: 545, distance: 50.2
click at [336, 545] on p "• Key Safe A – master fob for contractors: code 1205 • Key Safe B – fob and key…" at bounding box center [363, 550] width 176 height 138
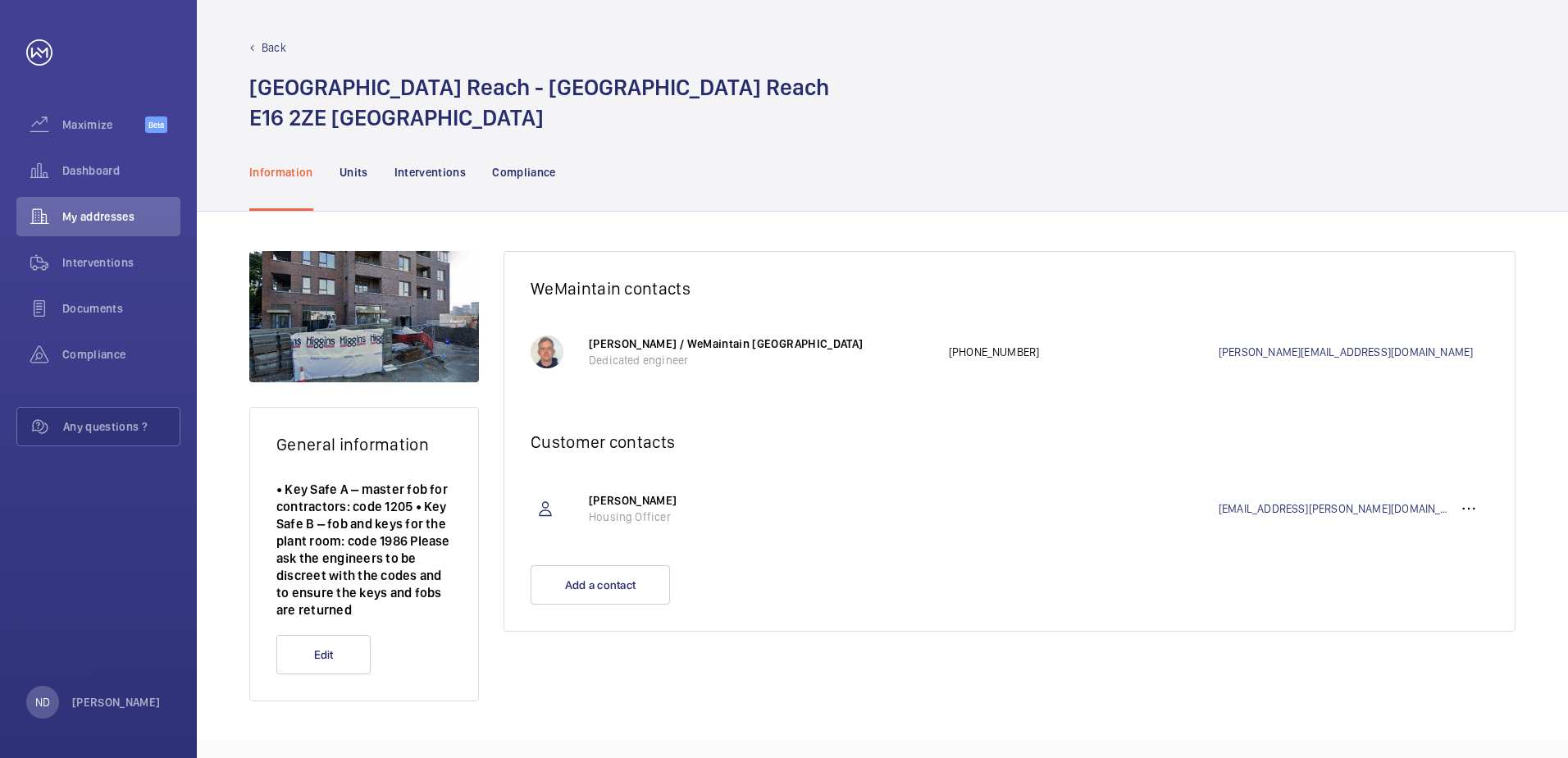
click at [319, 518] on p "• Key Safe A – master fob for contractors: code 1205 • Key Safe B – fob and key…" at bounding box center [363, 550] width 176 height 138
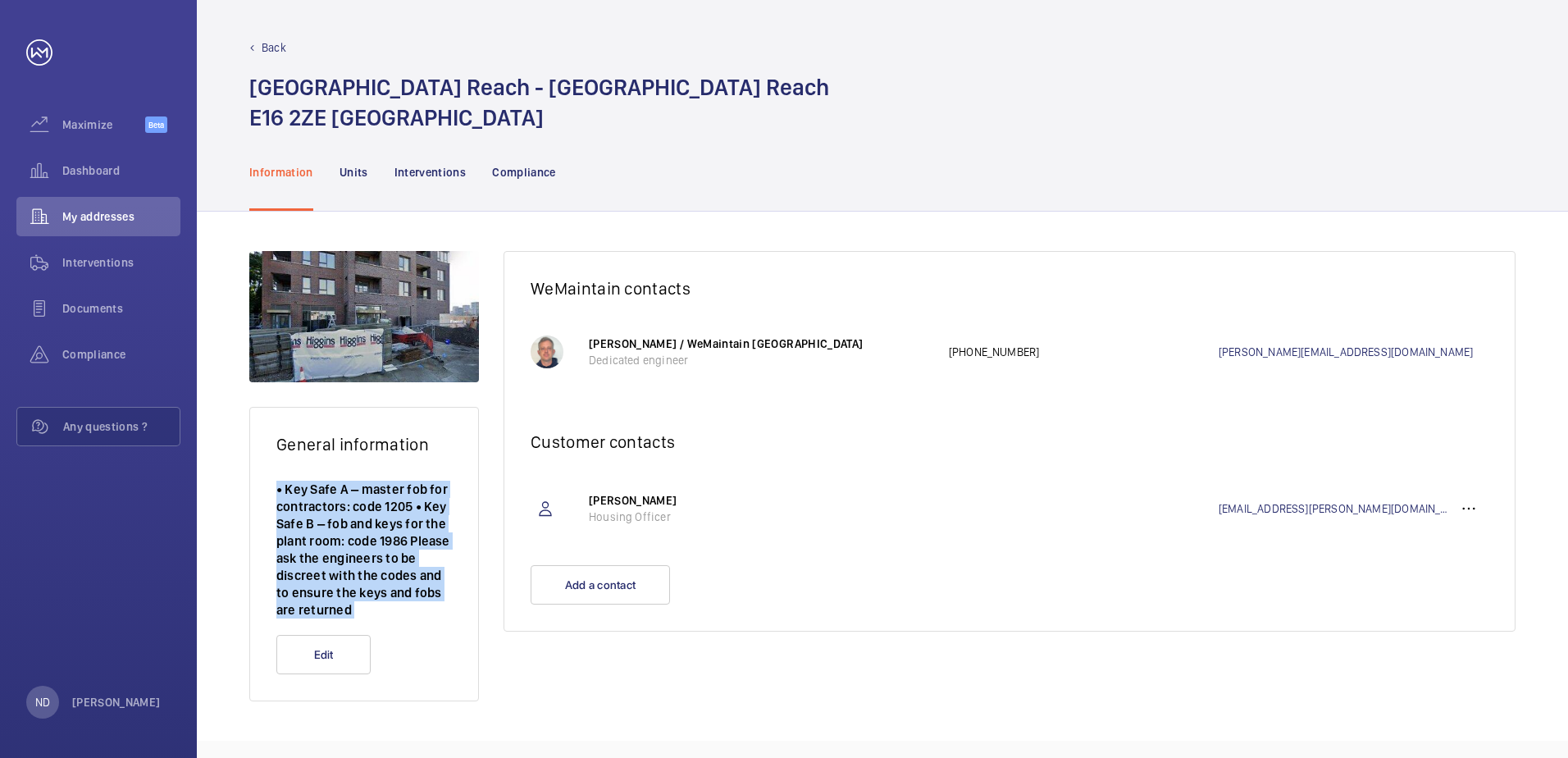
click at [319, 518] on p "• Key Safe A – master fob for contractors: code 1205 • Key Safe B – fob and key…" at bounding box center [363, 550] width 176 height 138
drag, startPoint x: 319, startPoint y: 518, endPoint x: 324, endPoint y: 556, distance: 38.3
click at [324, 556] on p "• Key Safe A – master fob for contractors: code 1205 • Key Safe B – fob and key…" at bounding box center [363, 550] width 176 height 138
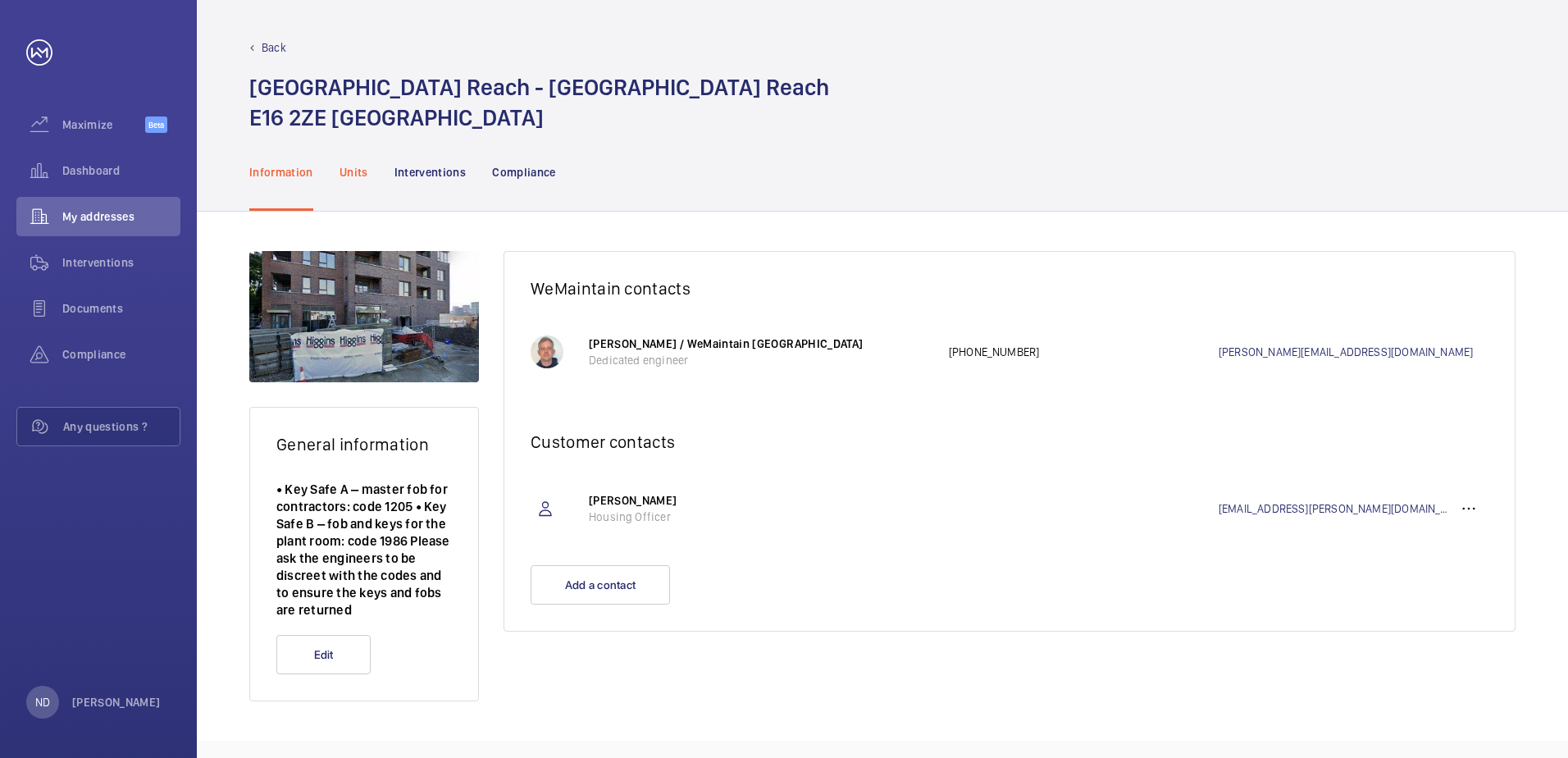
click at [357, 174] on p "Units" at bounding box center [354, 172] width 29 height 17
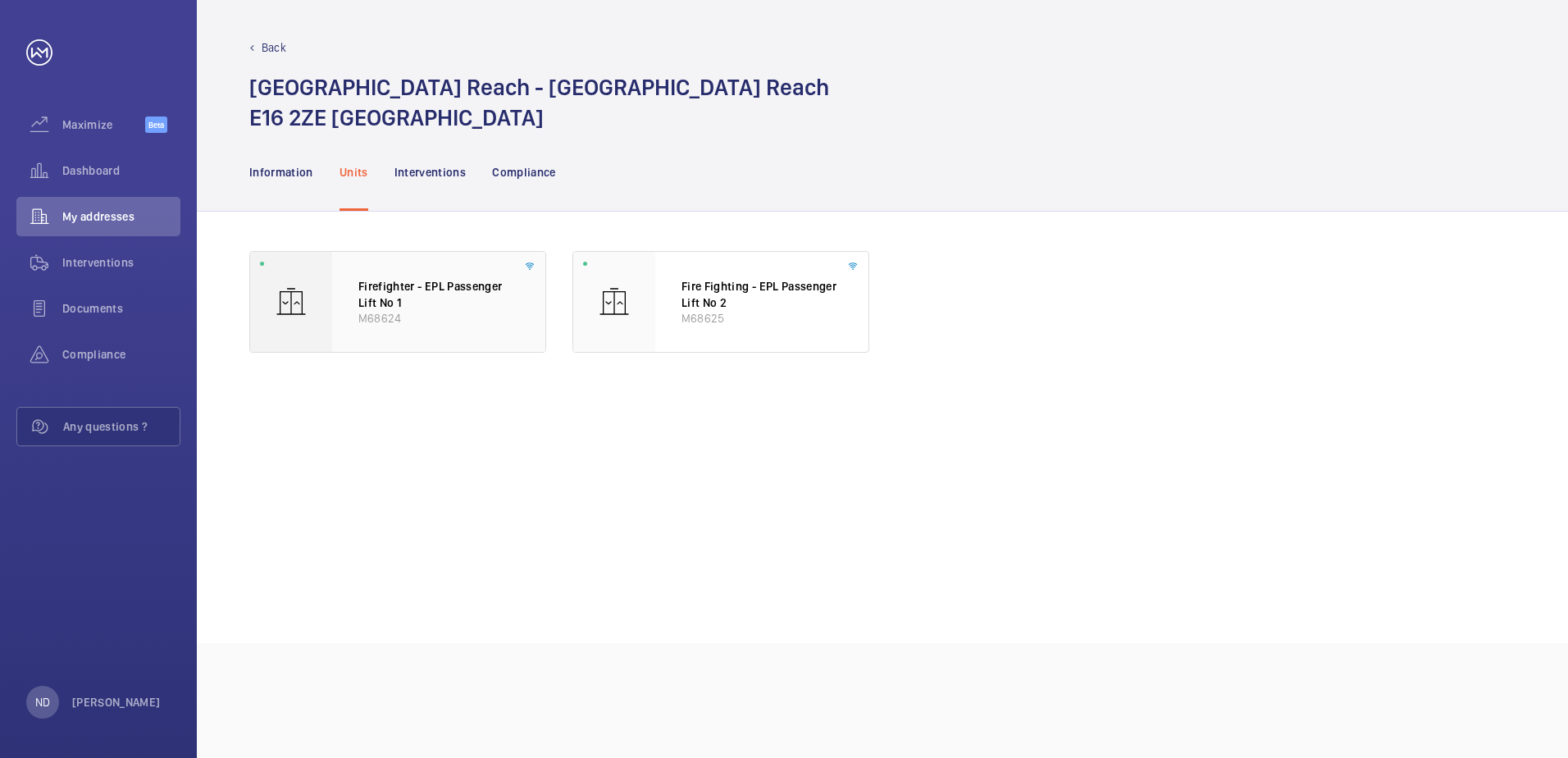
click at [373, 297] on p "Firefighter - EPL Passenger Lift No 1" at bounding box center [438, 293] width 160 height 32
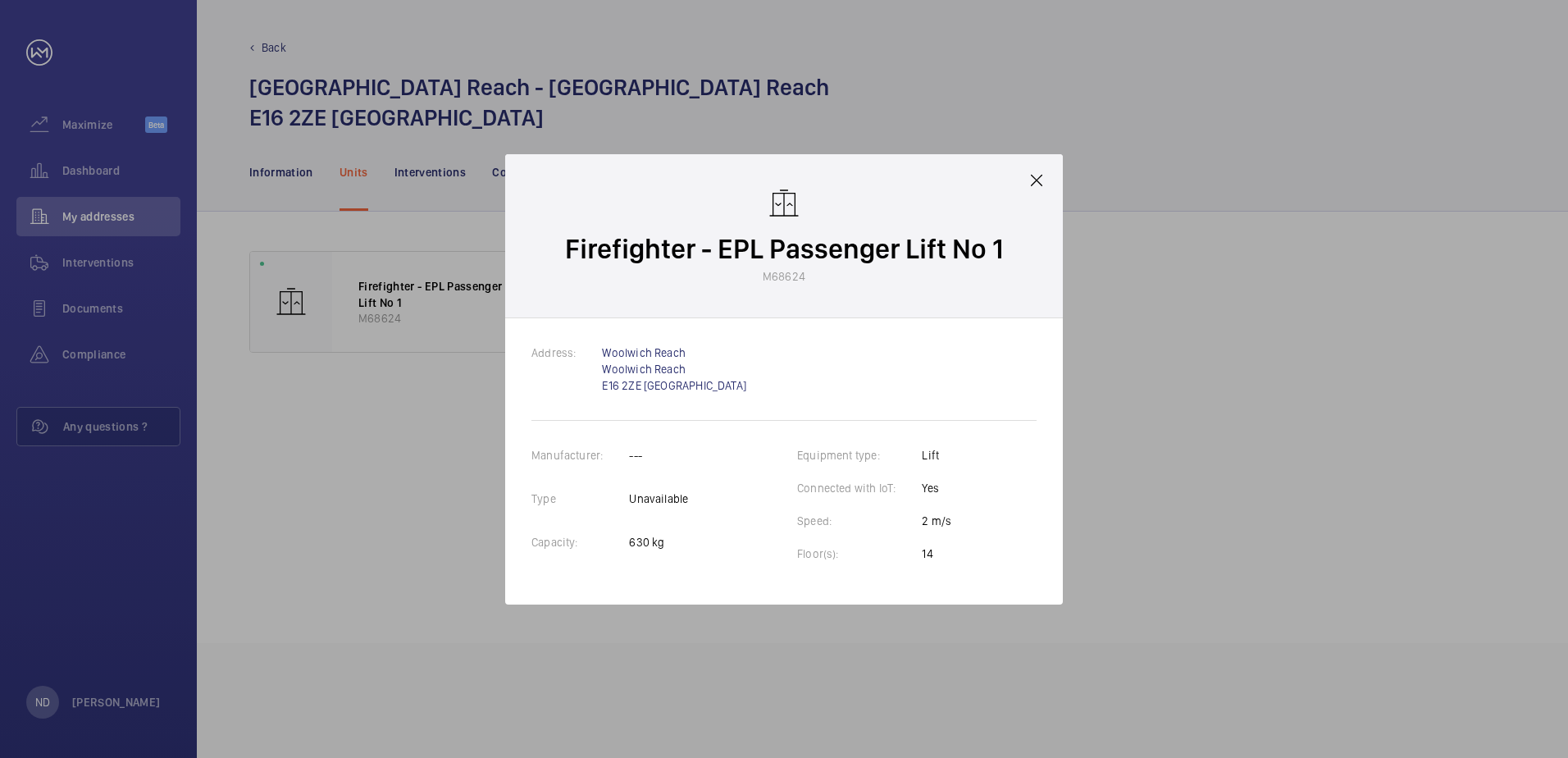
click at [1034, 185] on mat-icon at bounding box center [1037, 181] width 19 height 19
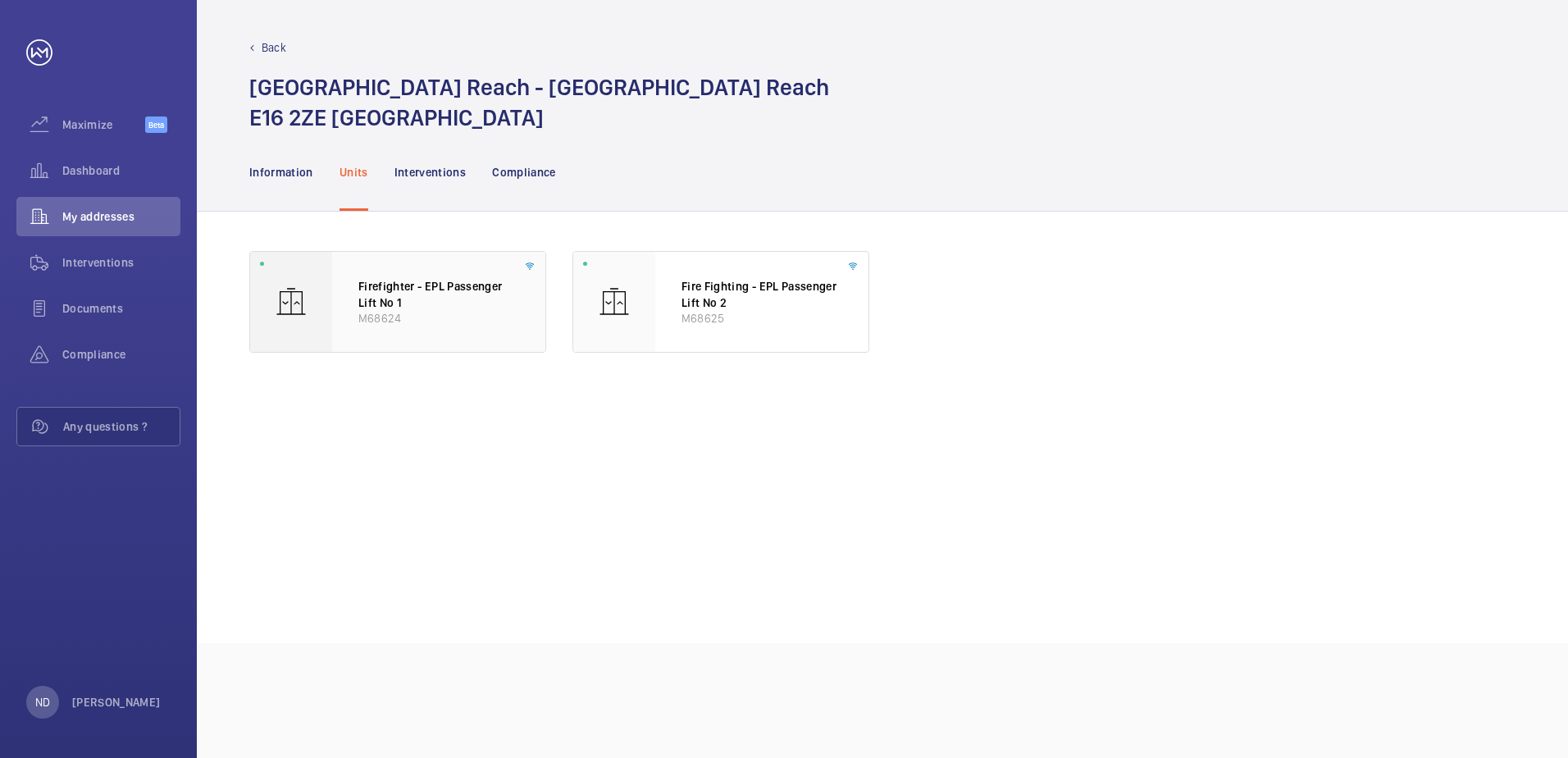
click at [535, 307] on div "Firefighter - EPL Passenger Lift No 1 M68624" at bounding box center [438, 301] width 213 height 100
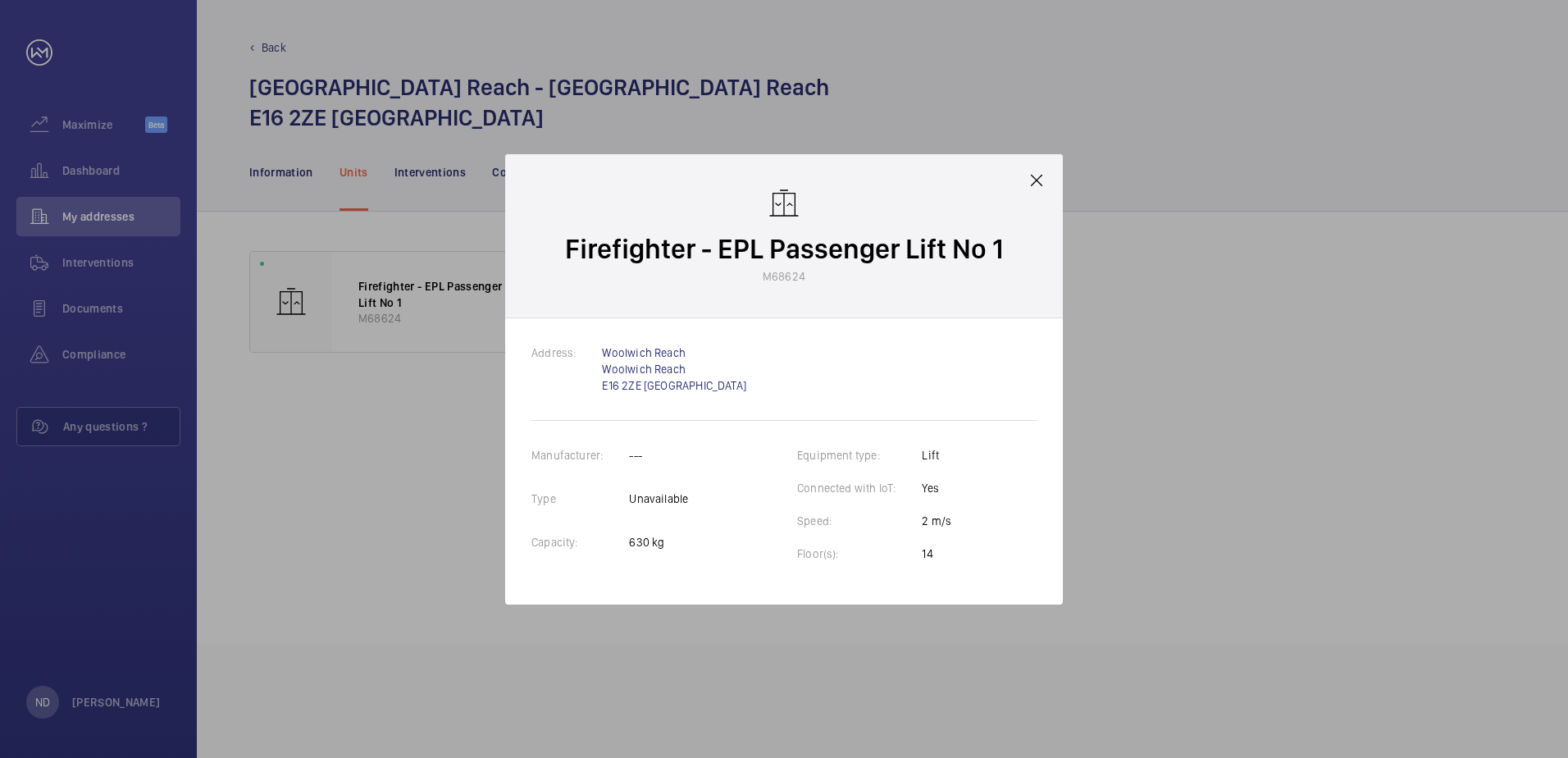
click at [1044, 182] on mat-icon at bounding box center [1037, 181] width 19 height 19
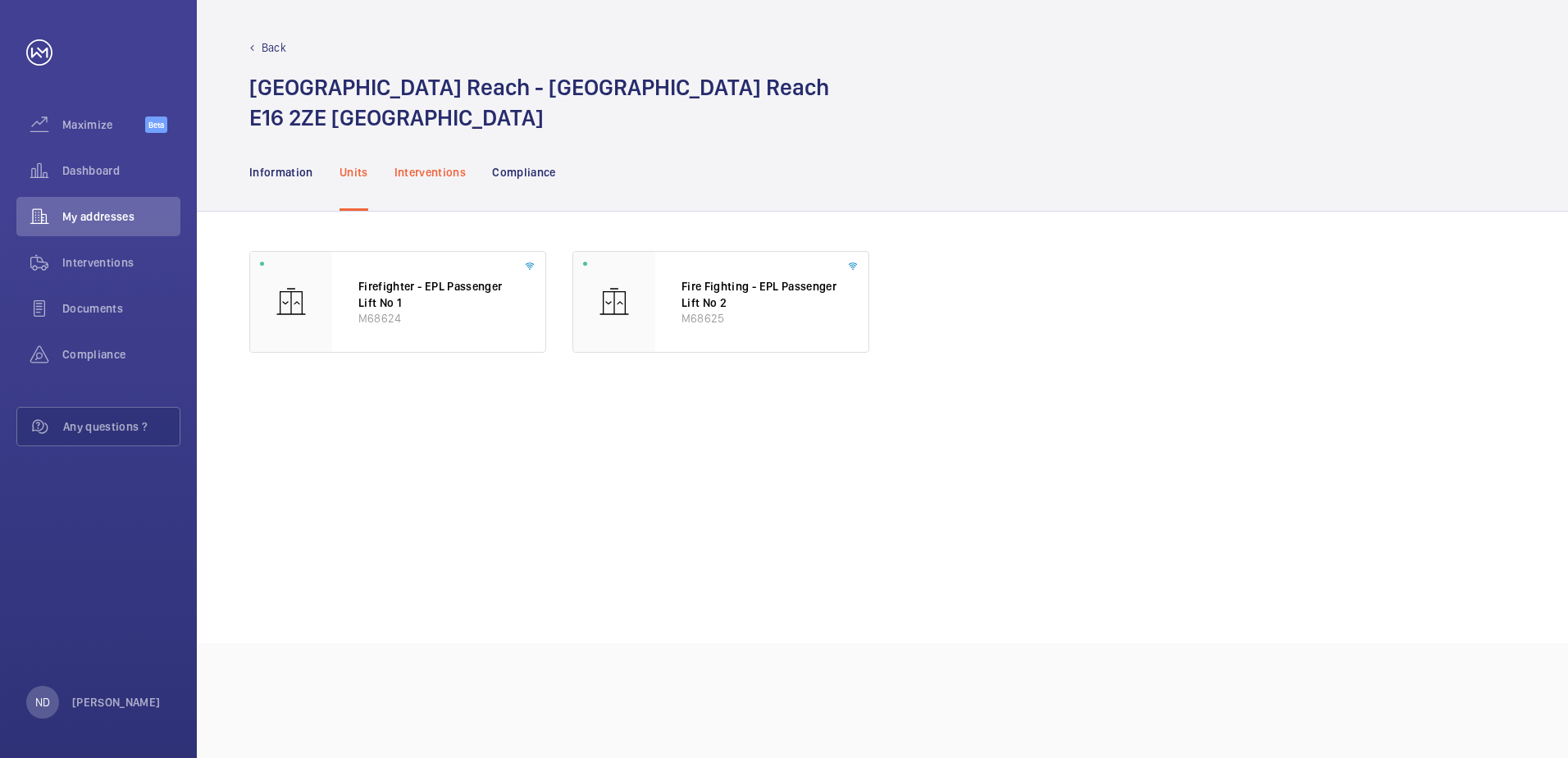
click at [459, 174] on p "Interventions" at bounding box center [430, 172] width 72 height 17
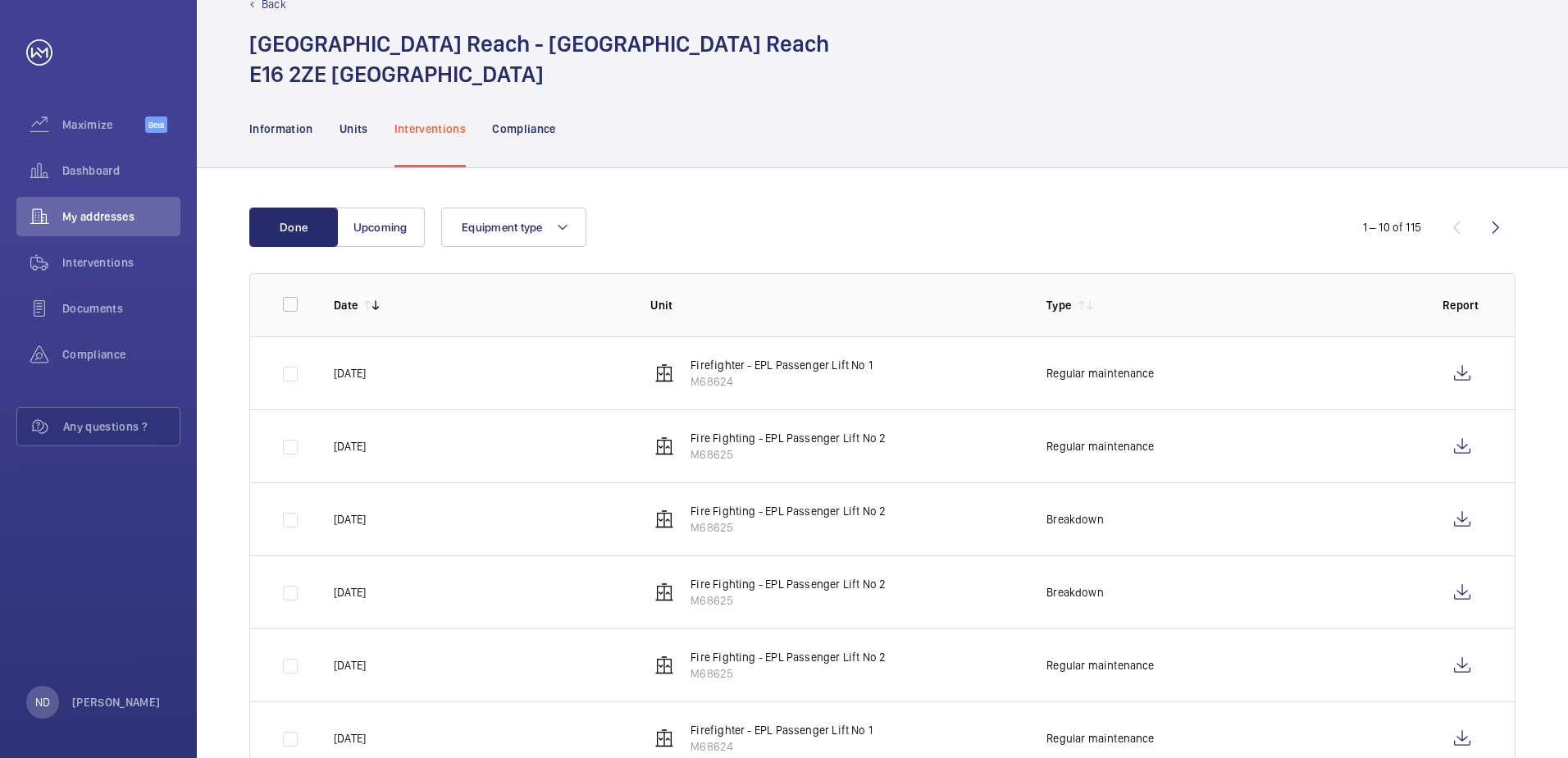
scroll to position [45, 0]
click at [1461, 370] on wm-front-icon-button at bounding box center [1462, 372] width 40 height 40
click at [1468, 450] on wm-front-icon-button at bounding box center [1462, 445] width 40 height 40
